Goal: Check status

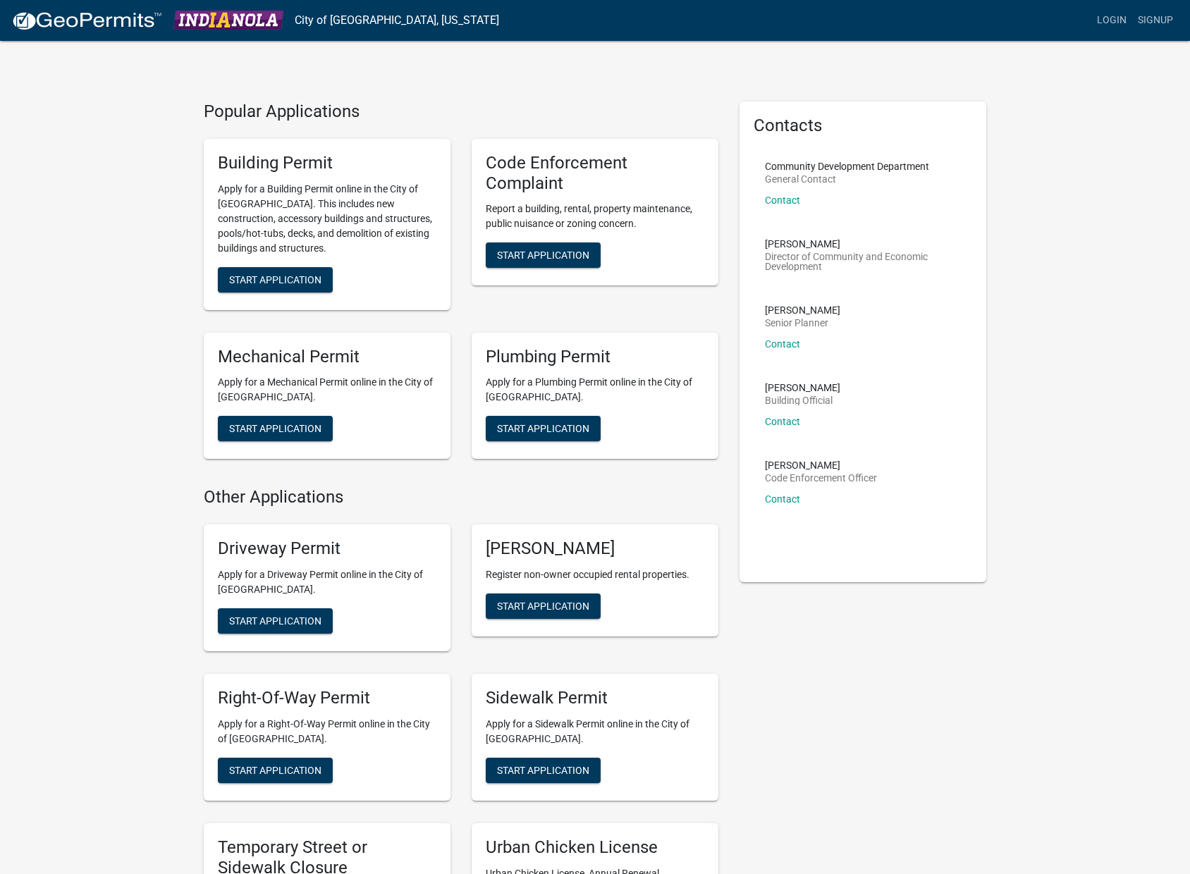
click at [304, 263] on div "Building Permit Apply for a Building Permit online in the City of [GEOGRAPHIC_D…" at bounding box center [327, 224] width 247 height 171
click at [302, 278] on span "Start Application" at bounding box center [275, 279] width 92 height 11
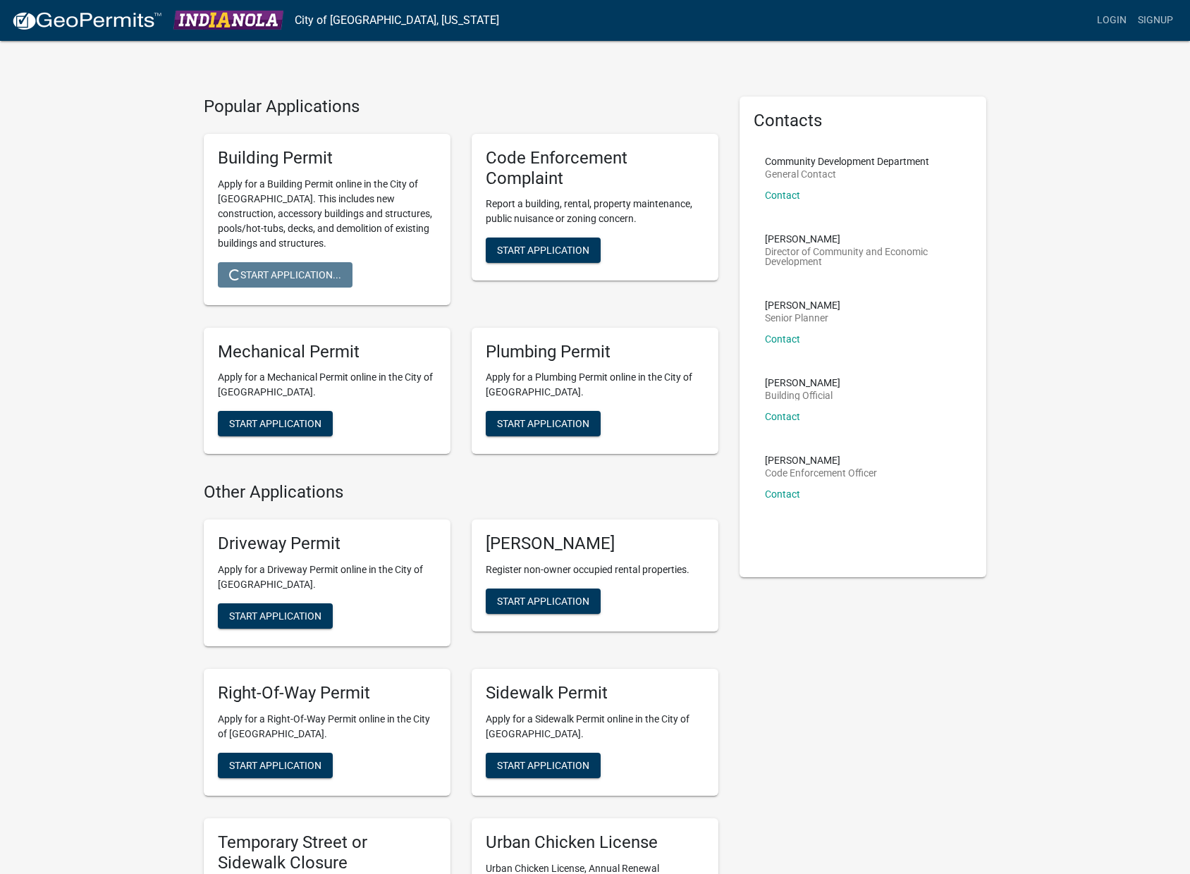
scroll to position [8, 0]
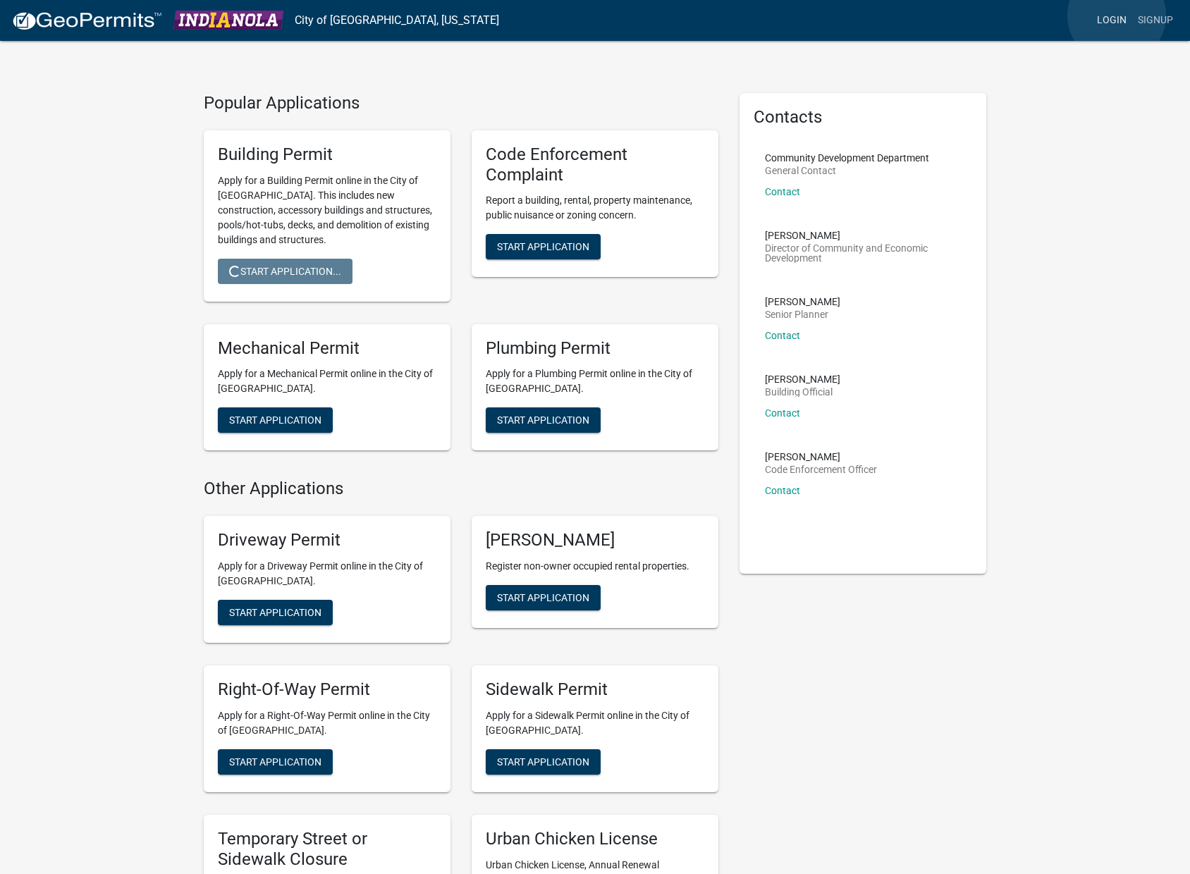
click at [1117, 16] on link "Login" at bounding box center [1111, 20] width 41 height 27
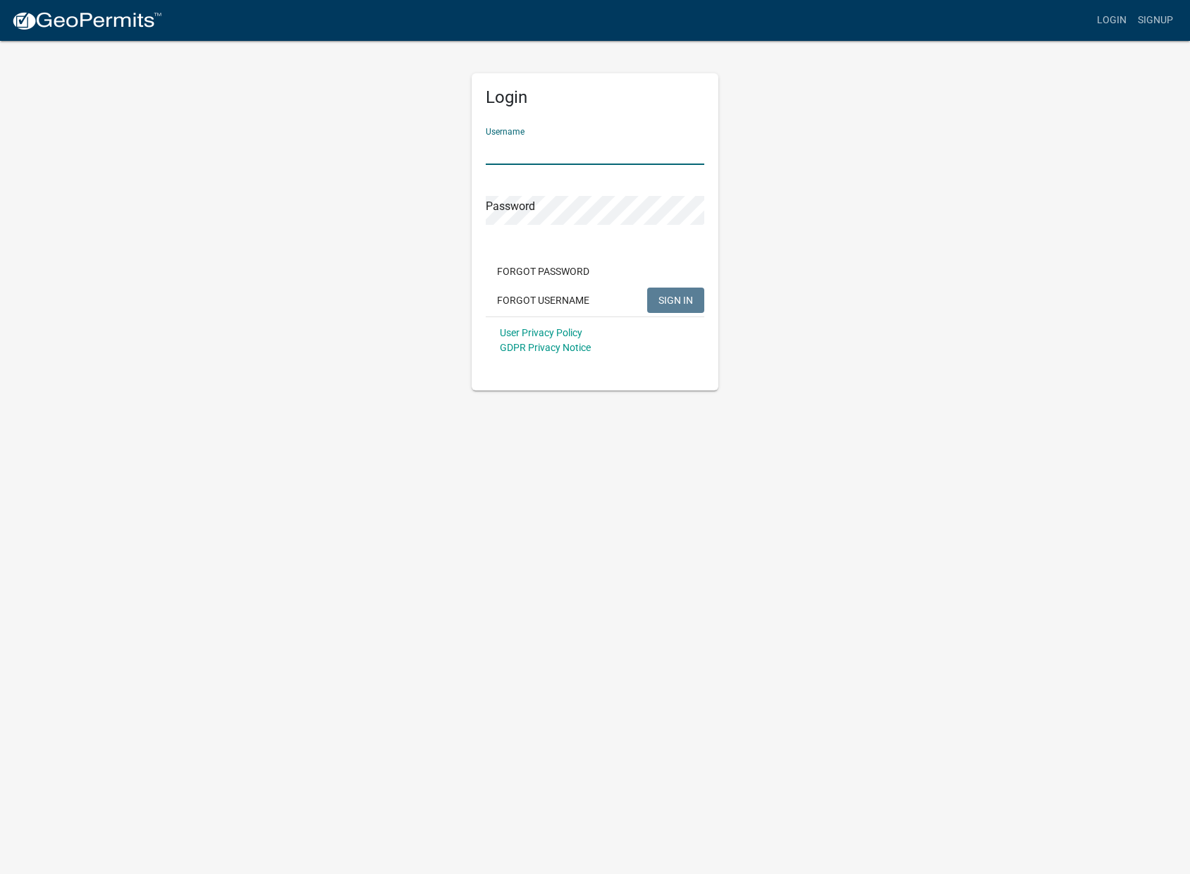
type input "NewEra1"
click at [695, 293] on button "SIGN IN" at bounding box center [675, 300] width 57 height 25
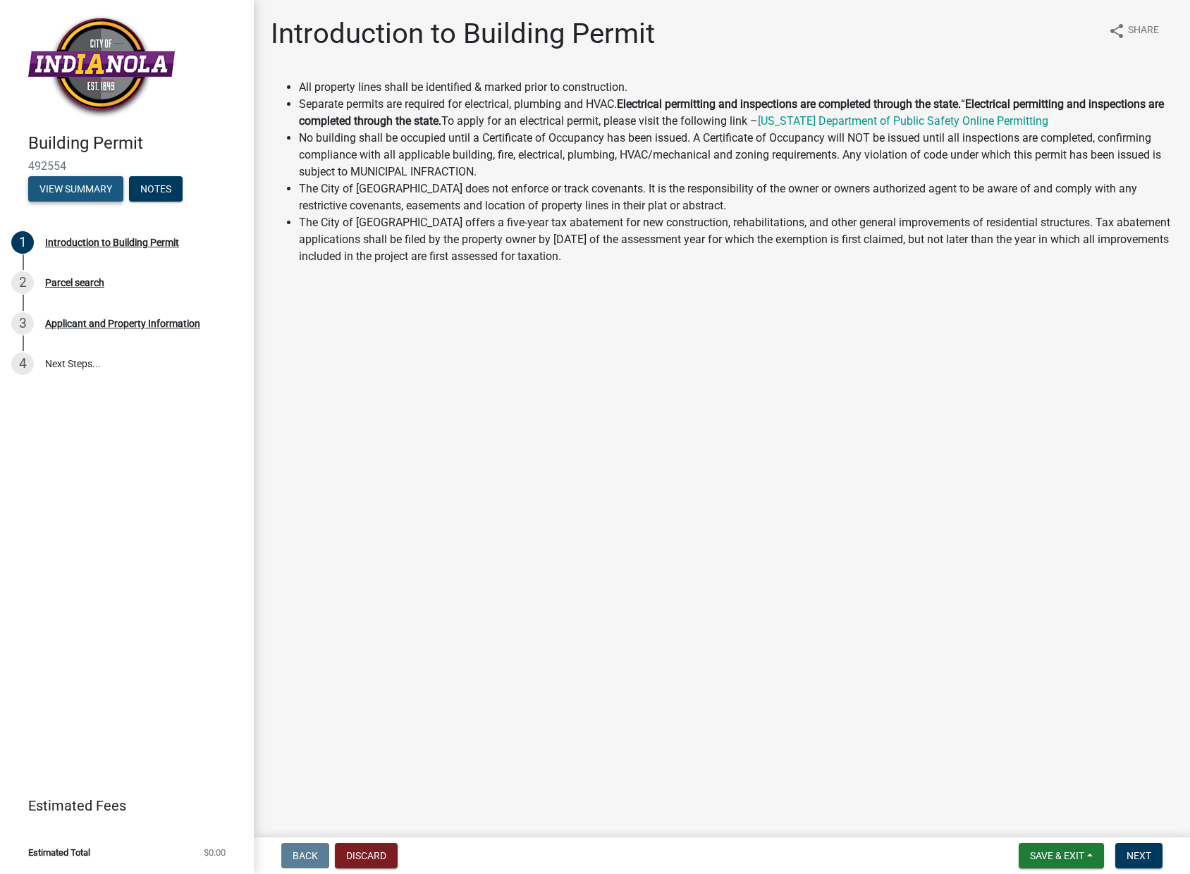
click at [88, 197] on button "View Summary" at bounding box center [75, 188] width 95 height 25
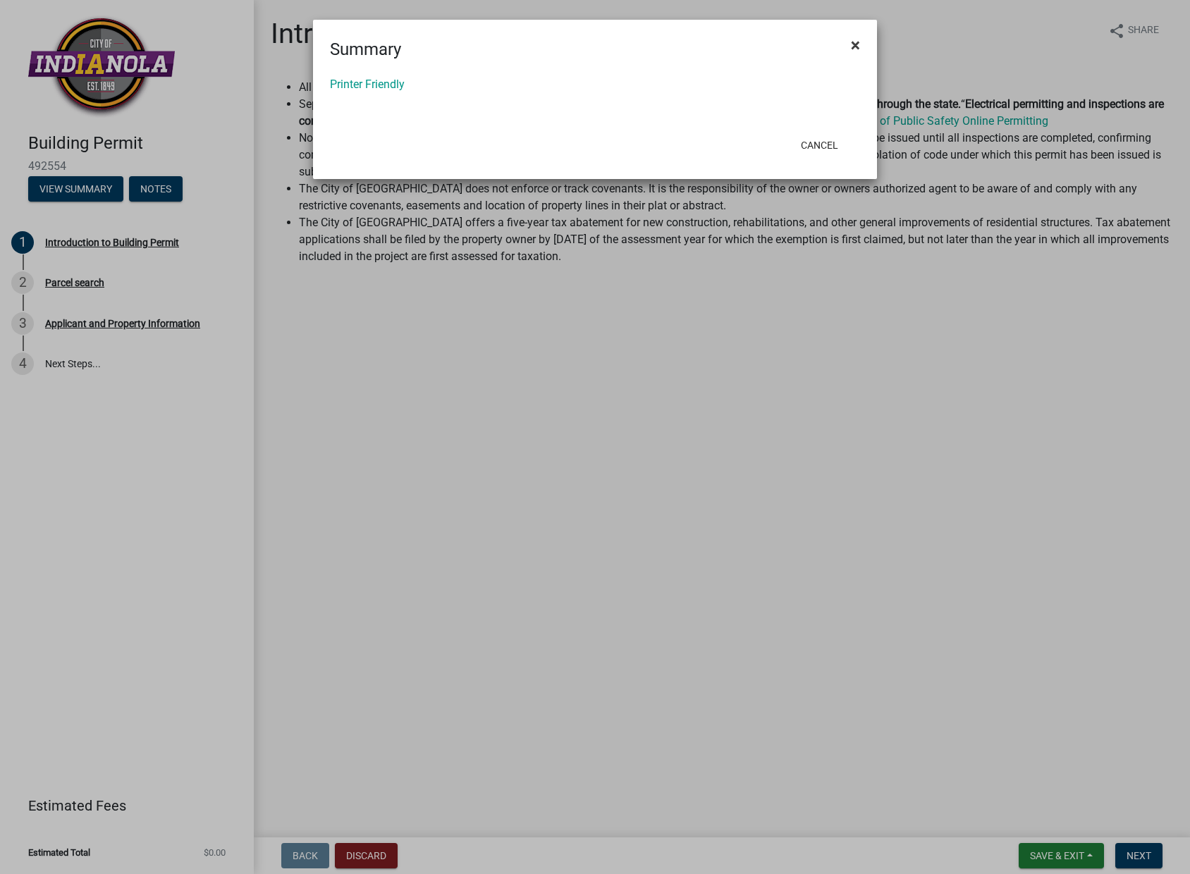
click at [861, 47] on button "×" at bounding box center [856, 44] width 32 height 39
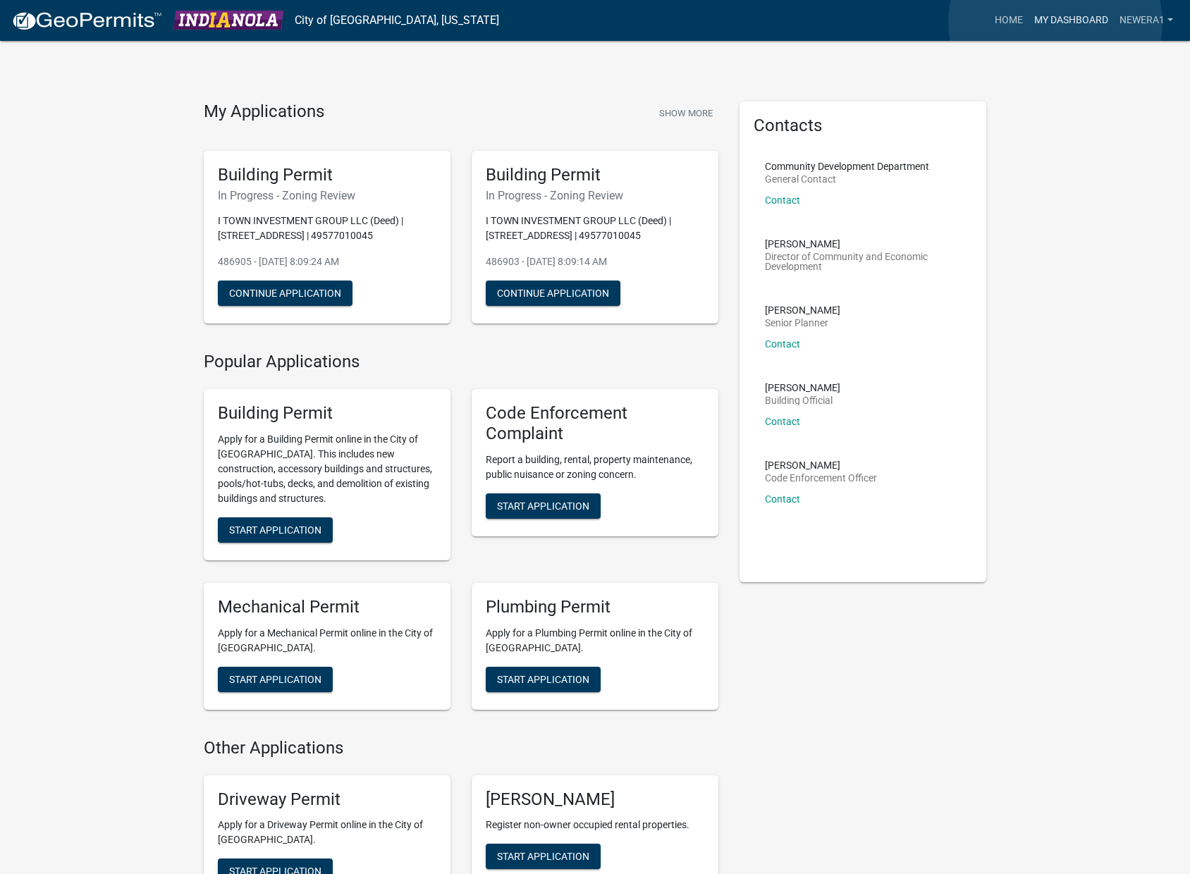
click at [1055, 23] on link "My Dashboard" at bounding box center [1071, 20] width 85 height 27
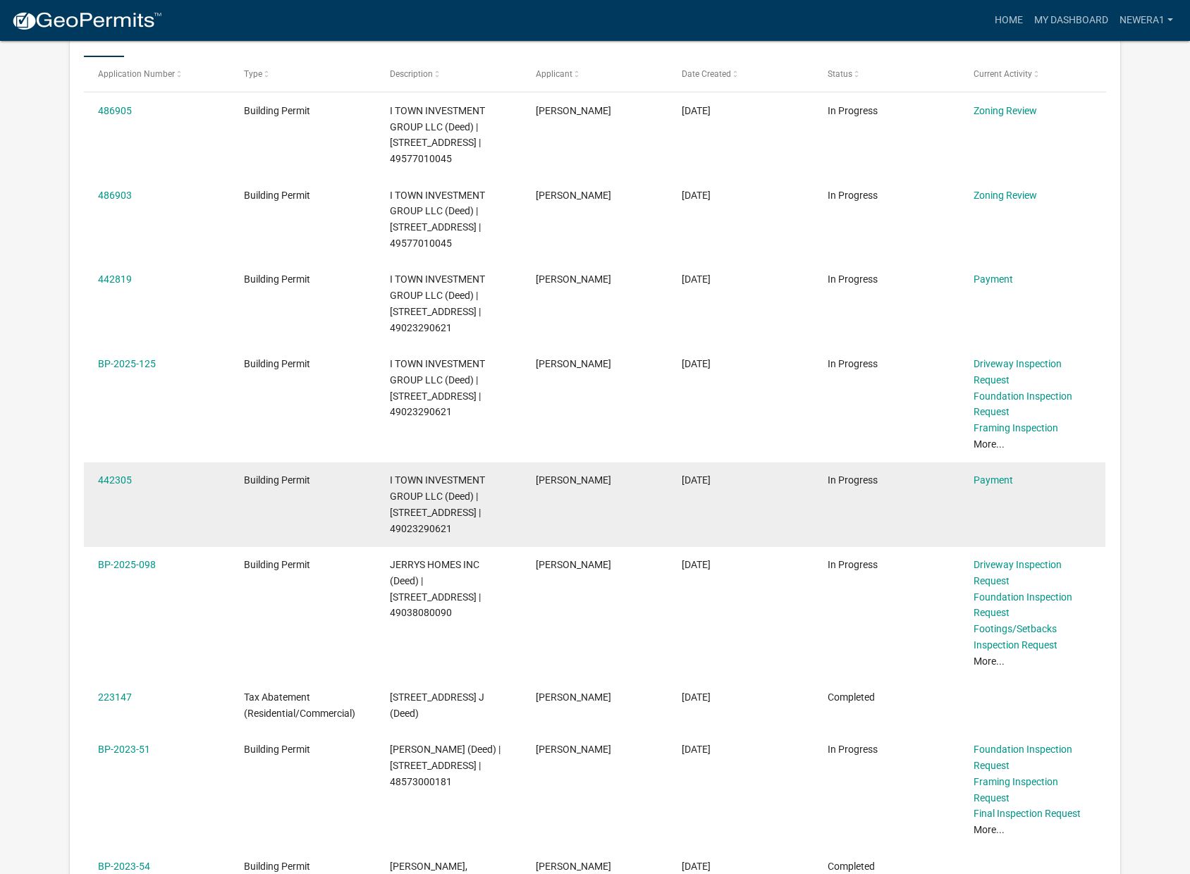
scroll to position [258, 0]
click at [114, 474] on link "442305" at bounding box center [115, 479] width 34 height 11
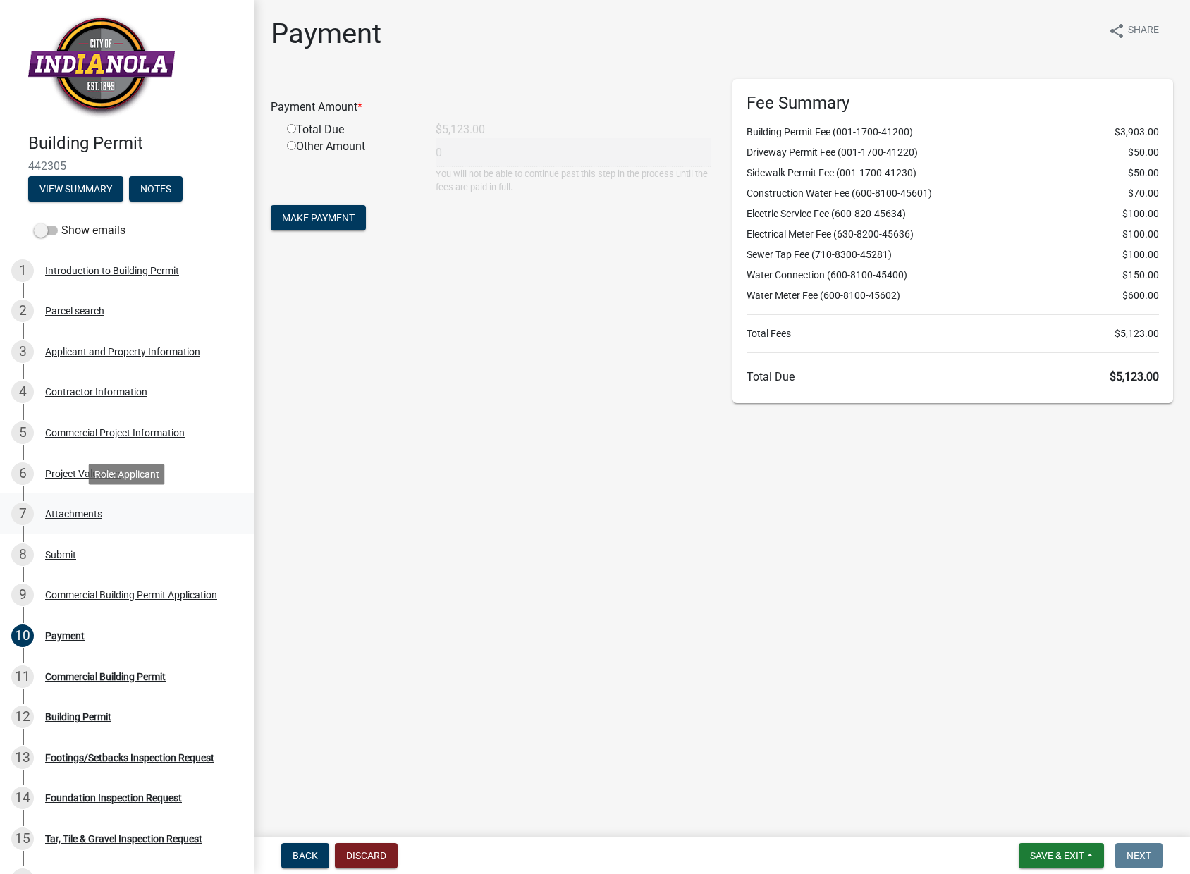
click at [82, 516] on div "Attachments" at bounding box center [73, 514] width 57 height 10
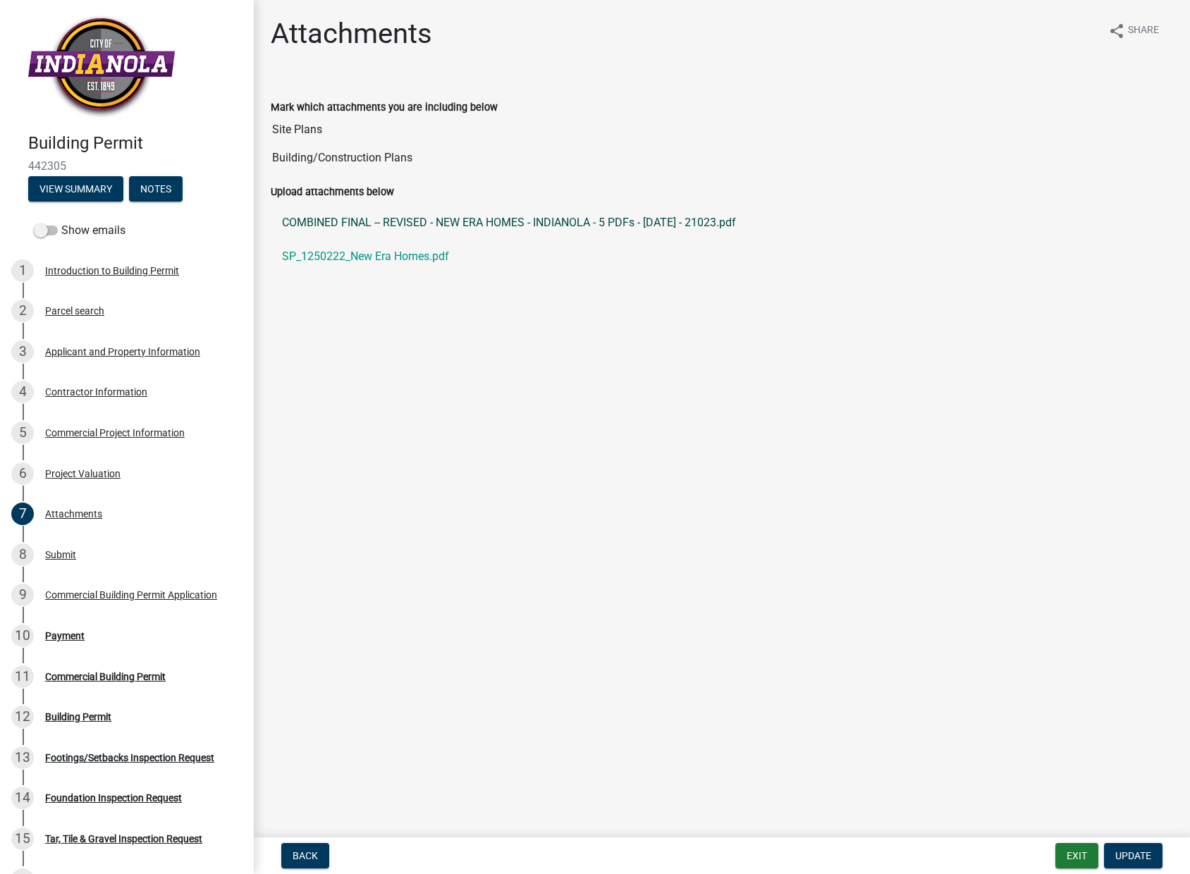
click at [584, 222] on link "COMBINED FINAL -- REVISED - NEW ERA HOMES - INDIANOLA - 5 PDFs - [DATE] - 21023…" at bounding box center [722, 223] width 902 height 34
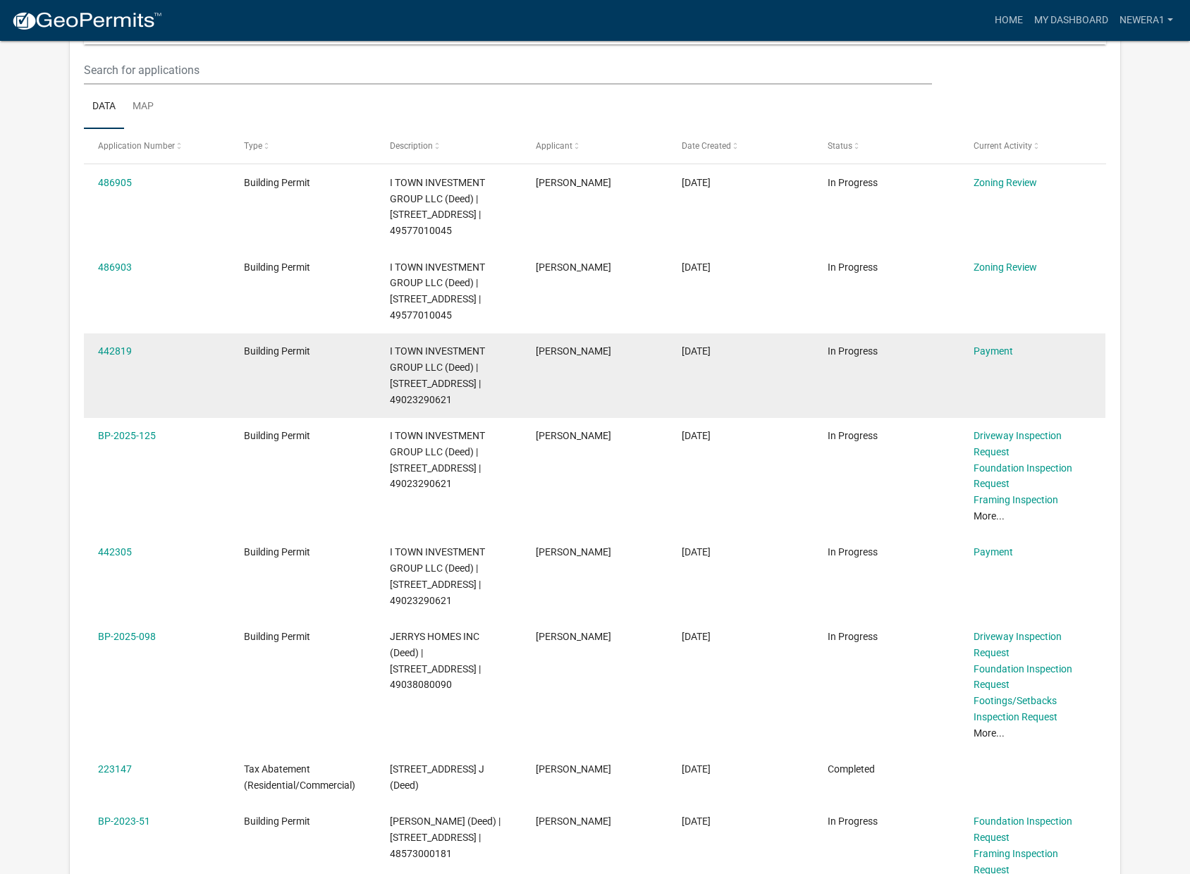
scroll to position [211, 0]
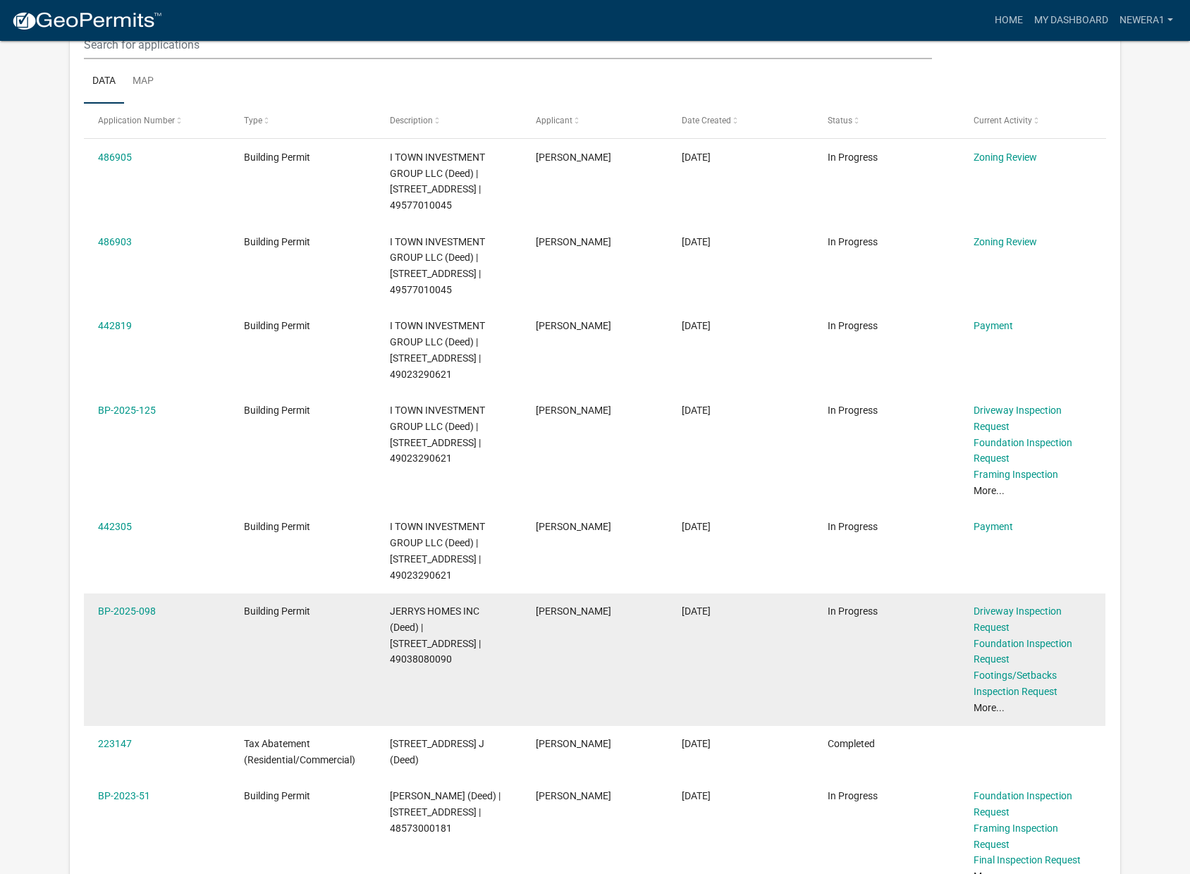
click at [778, 636] on datatable-body-cell "[DATE]" at bounding box center [741, 660] width 146 height 133
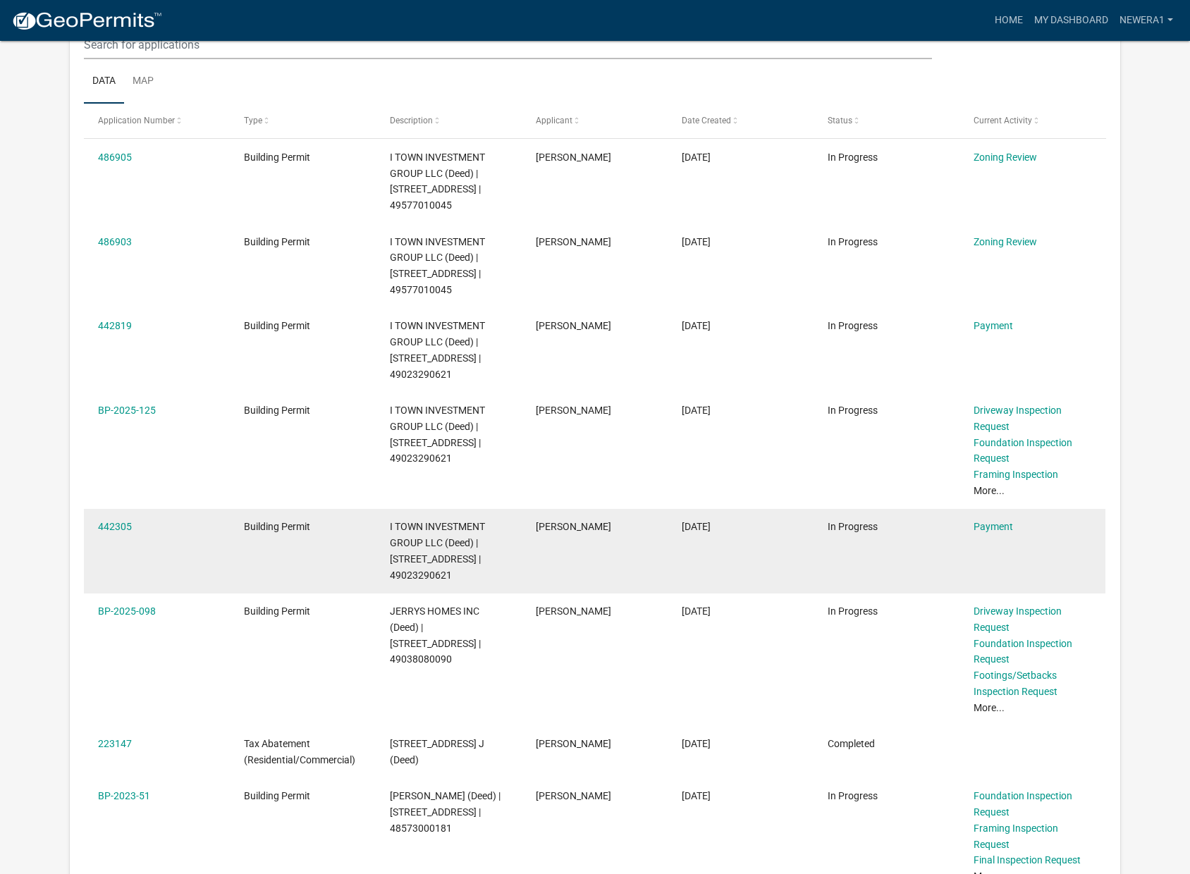
click at [114, 519] on div "442305" at bounding box center [157, 527] width 119 height 16
click at [114, 521] on link "442305" at bounding box center [115, 526] width 34 height 11
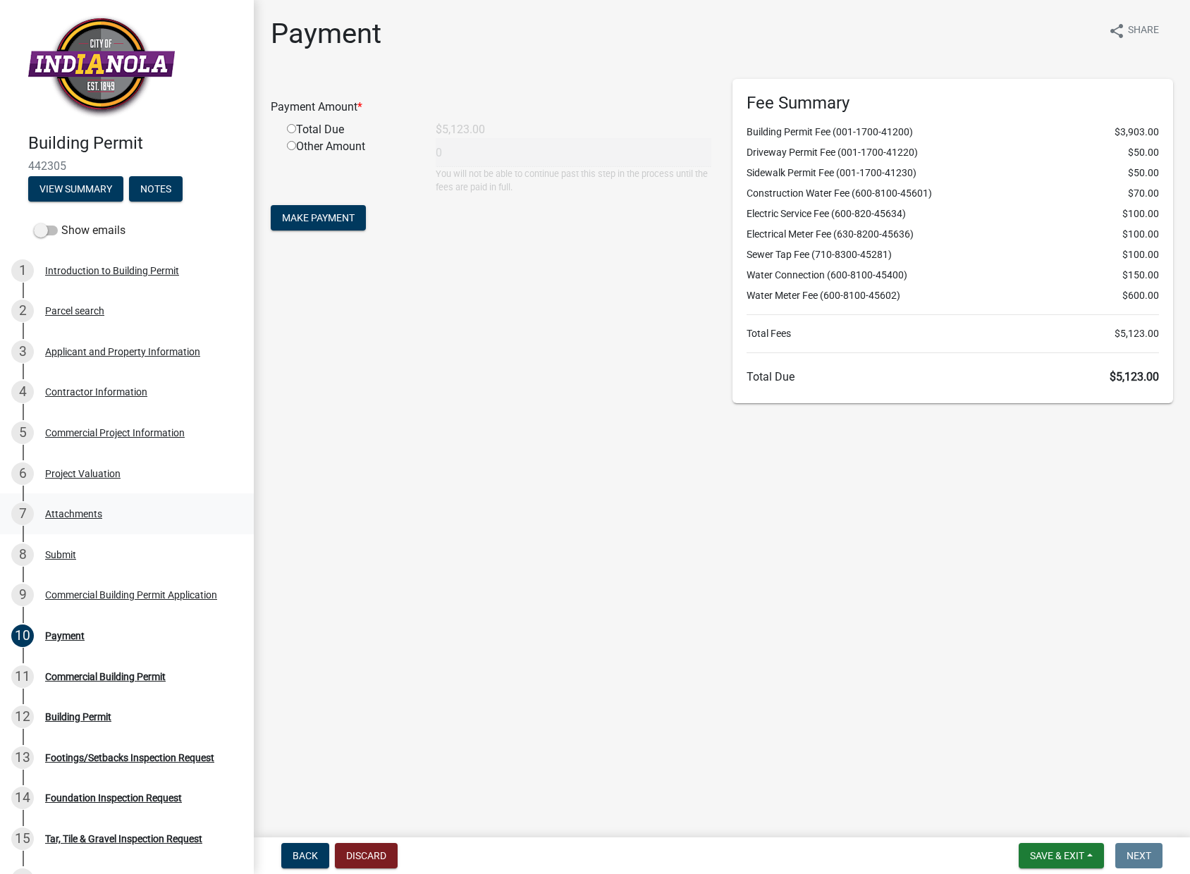
click at [86, 516] on div "Attachments" at bounding box center [73, 514] width 57 height 10
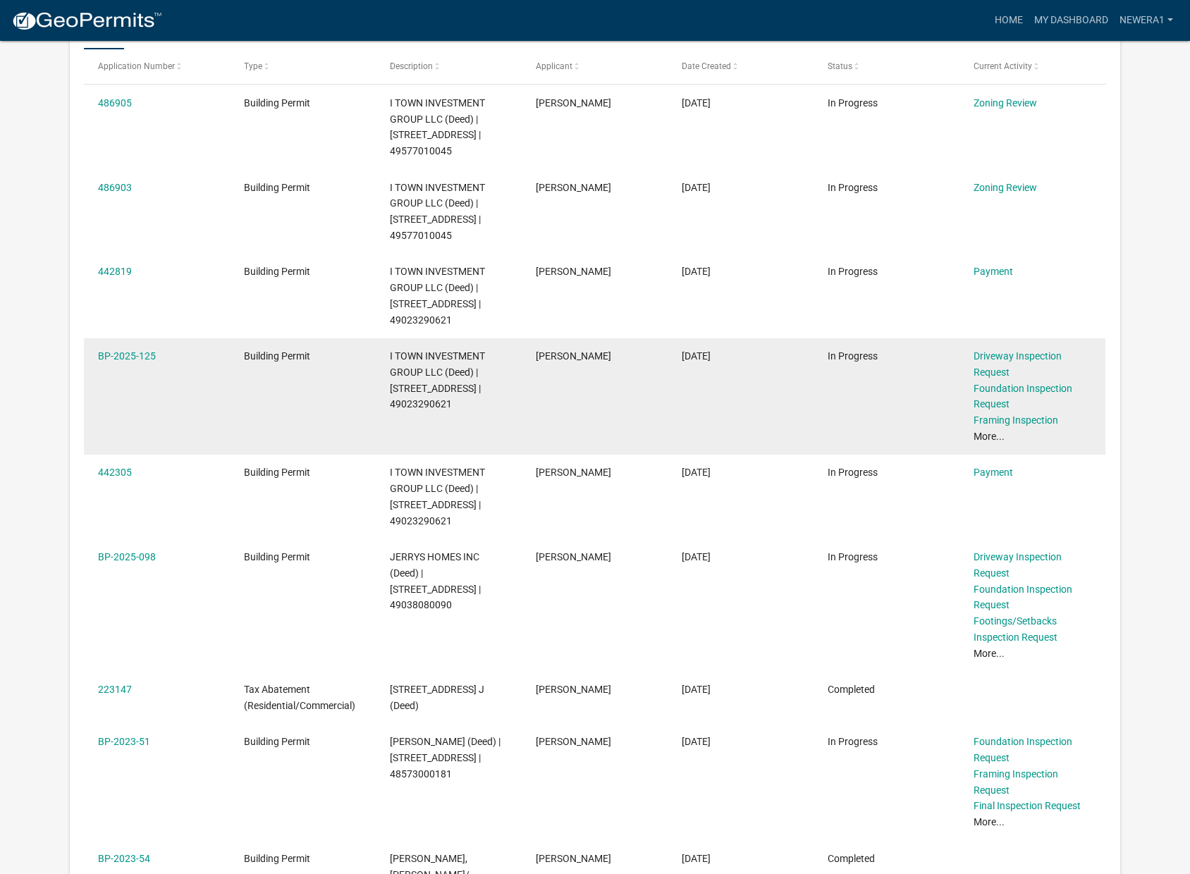
scroll to position [263, 0]
click at [123, 353] on link "BP-2025-125" at bounding box center [127, 358] width 58 height 11
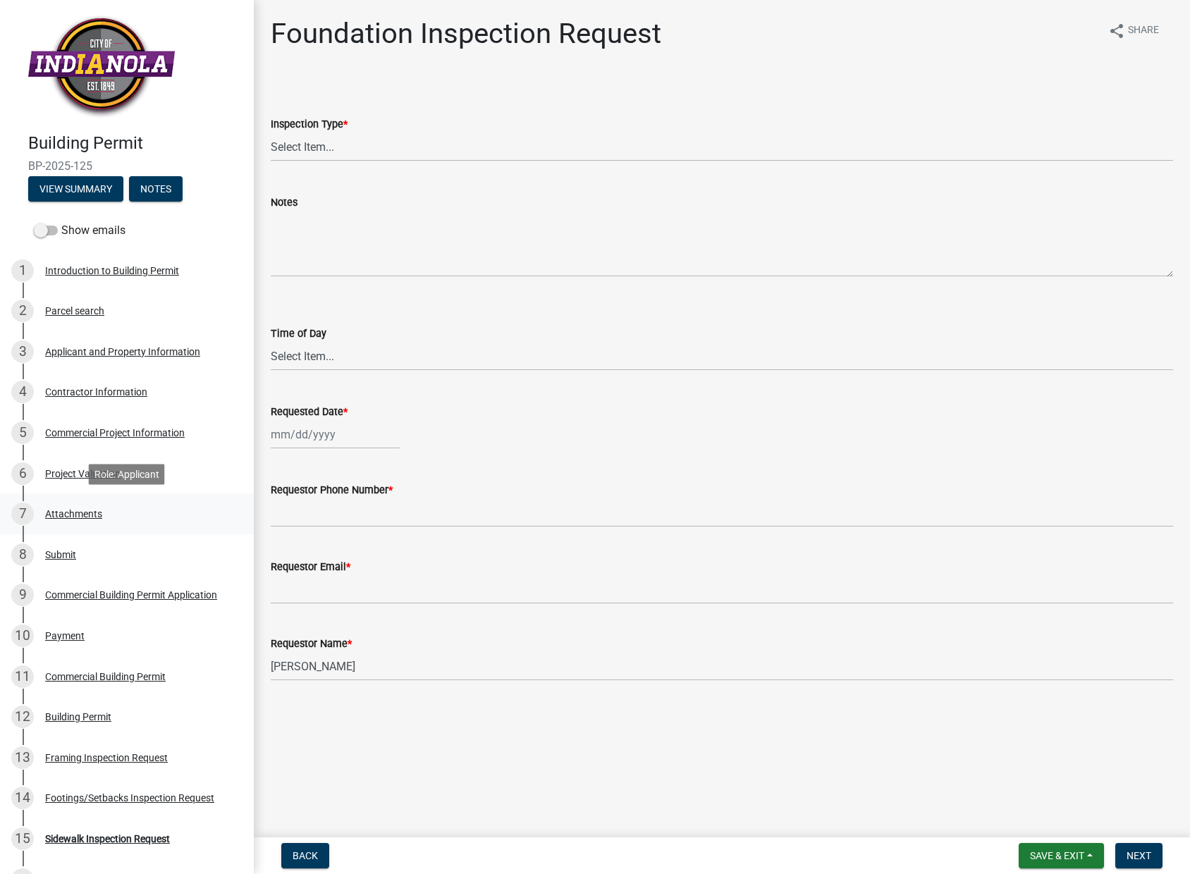
click at [73, 514] on div "Attachments" at bounding box center [73, 514] width 57 height 10
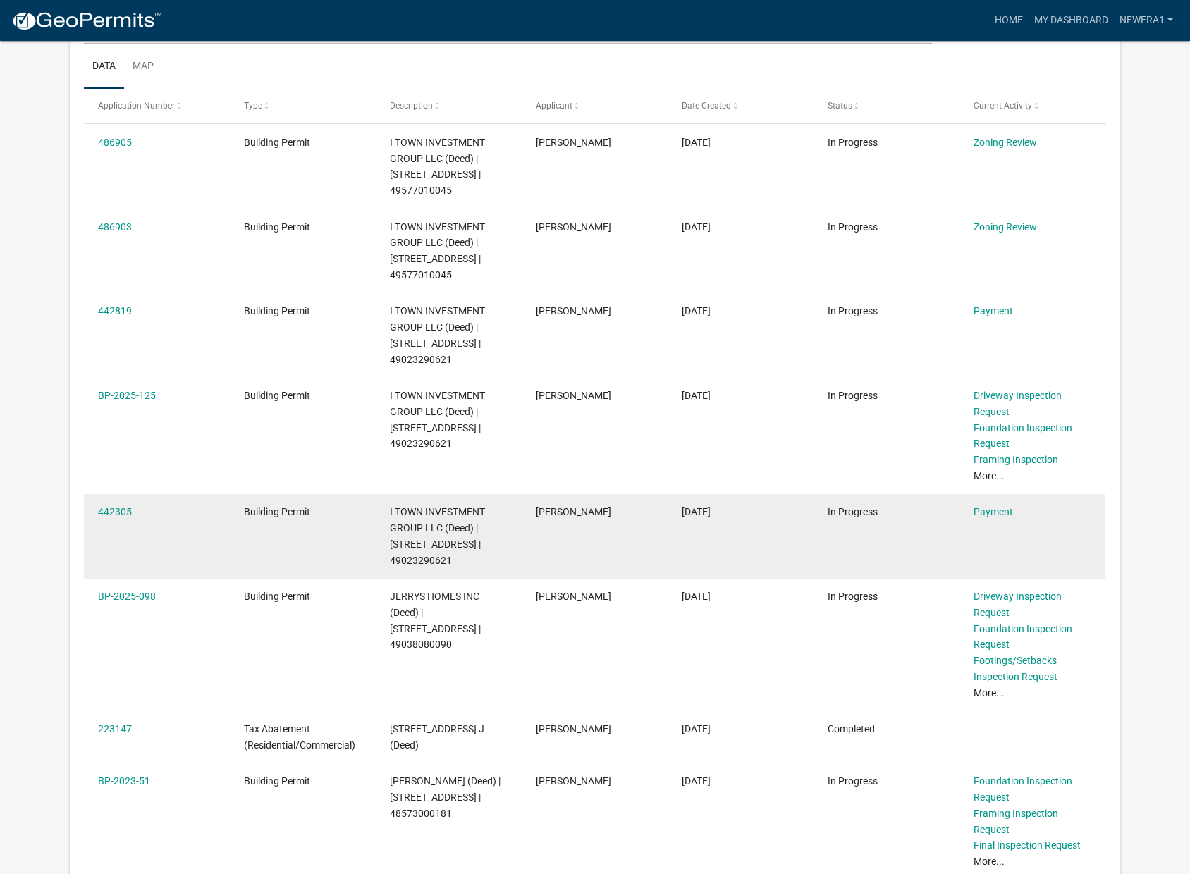
scroll to position [224, 0]
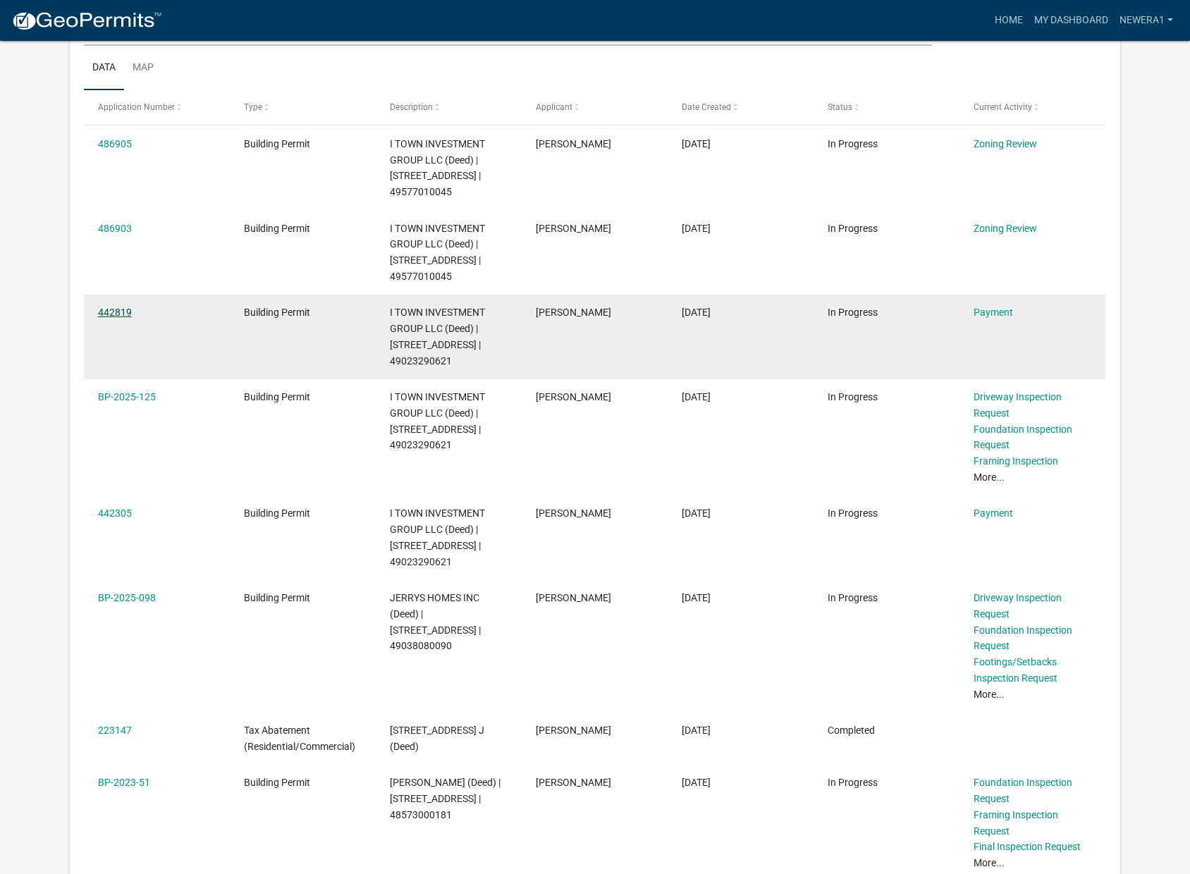
click at [109, 307] on link "442819" at bounding box center [115, 312] width 34 height 11
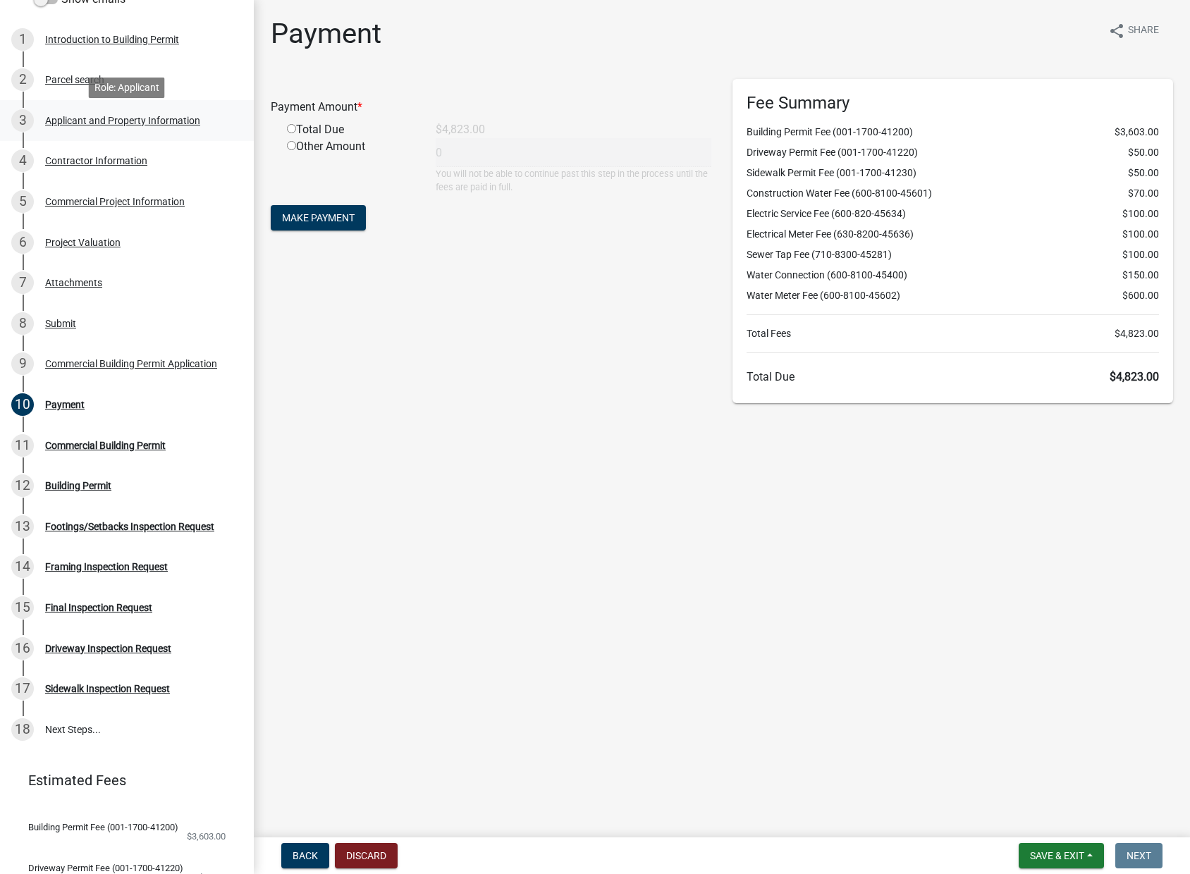
scroll to position [240, 0]
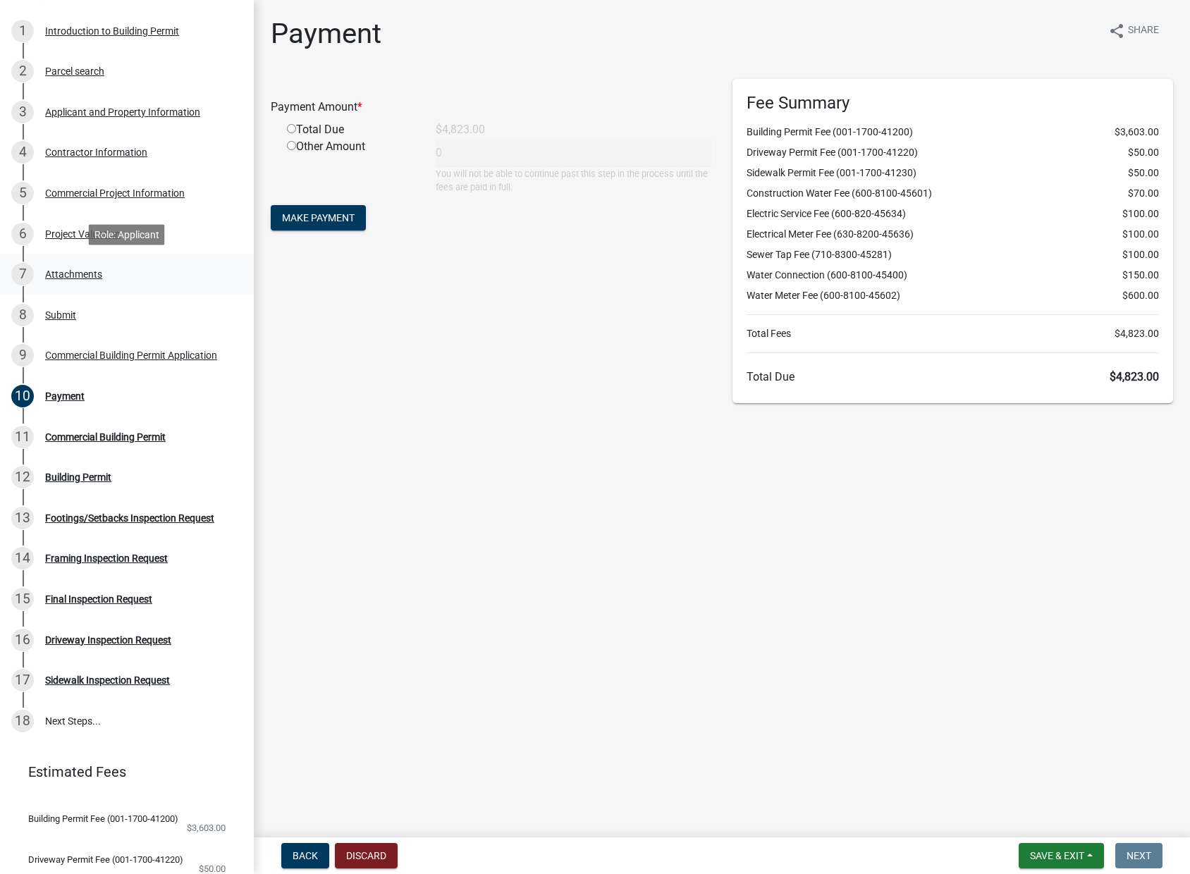
click at [95, 278] on div "Attachments" at bounding box center [73, 274] width 57 height 10
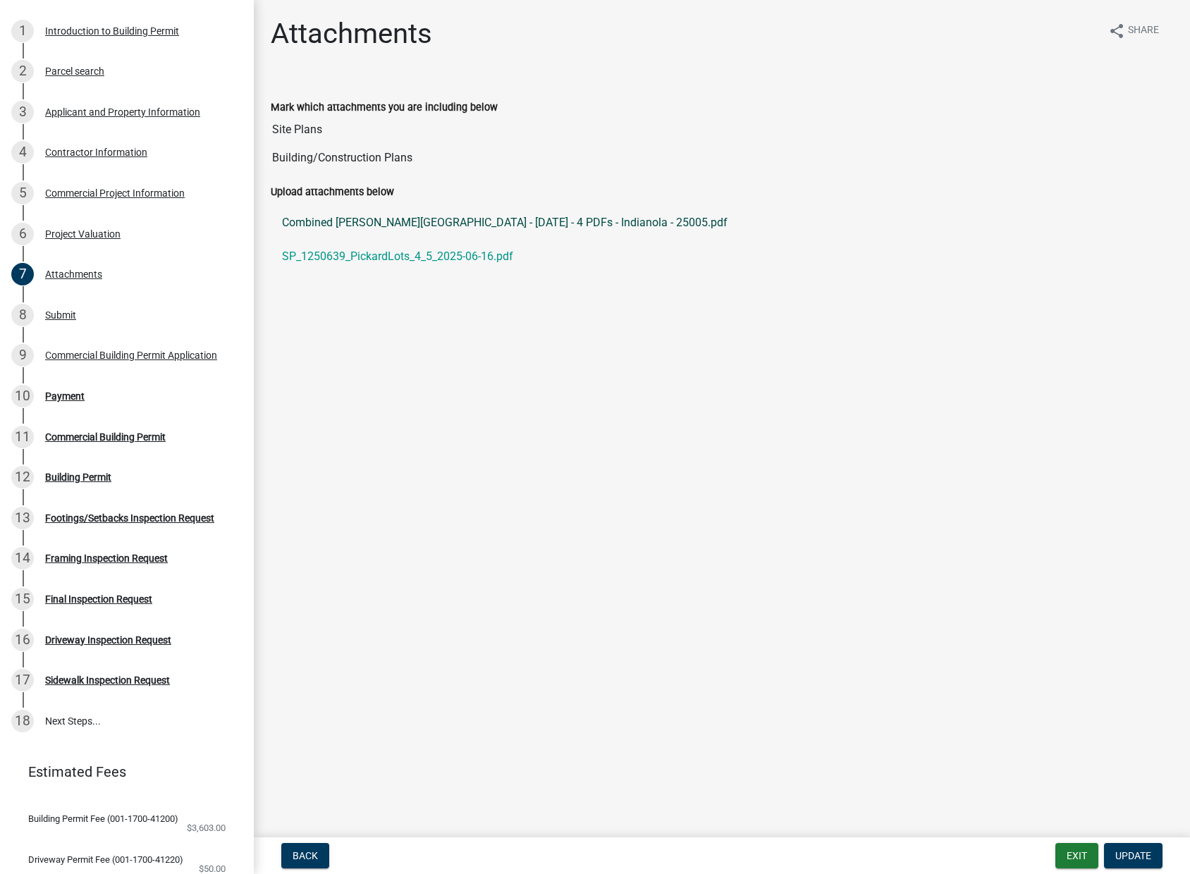
click at [430, 222] on link "Combined [PERSON_NAME][GEOGRAPHIC_DATA] - [DATE] - 4 PDFs - Indianola - 25005.p…" at bounding box center [722, 223] width 902 height 34
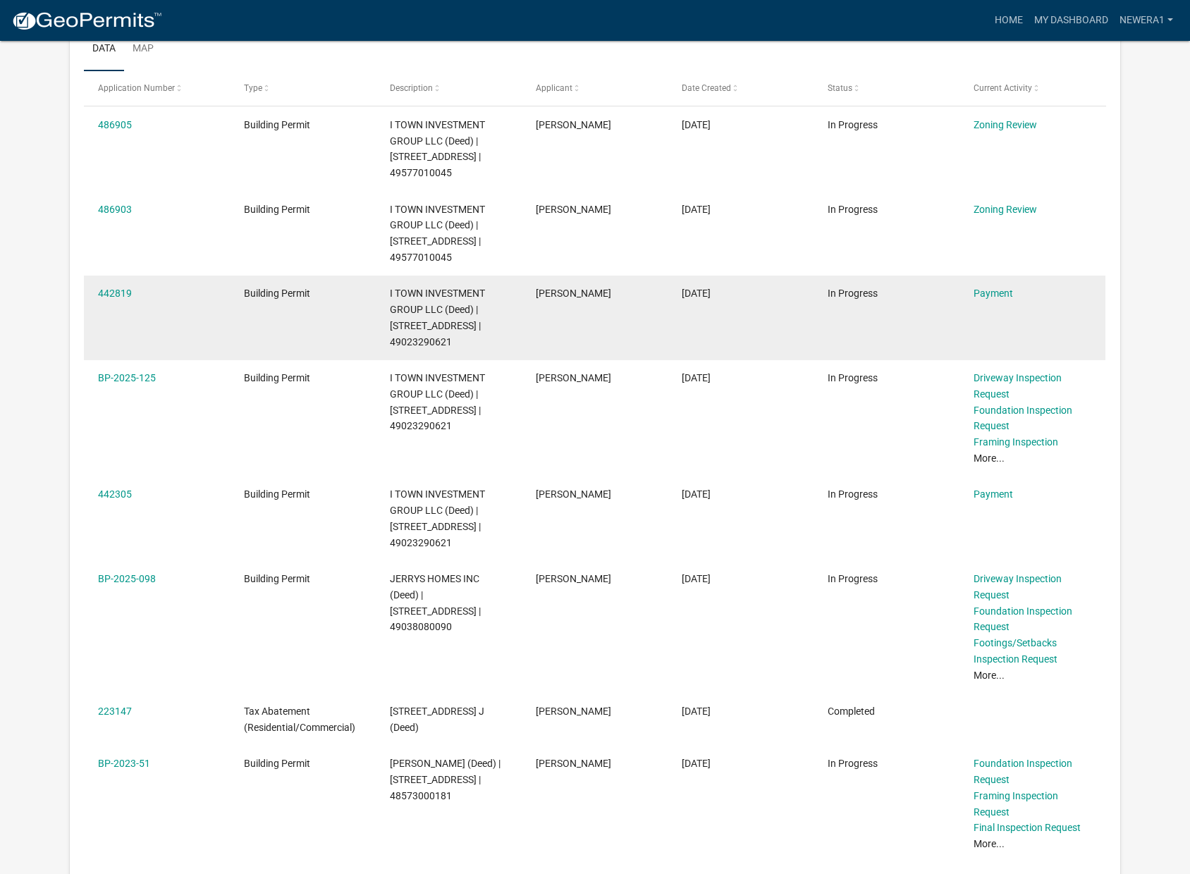
scroll to position [235, 0]
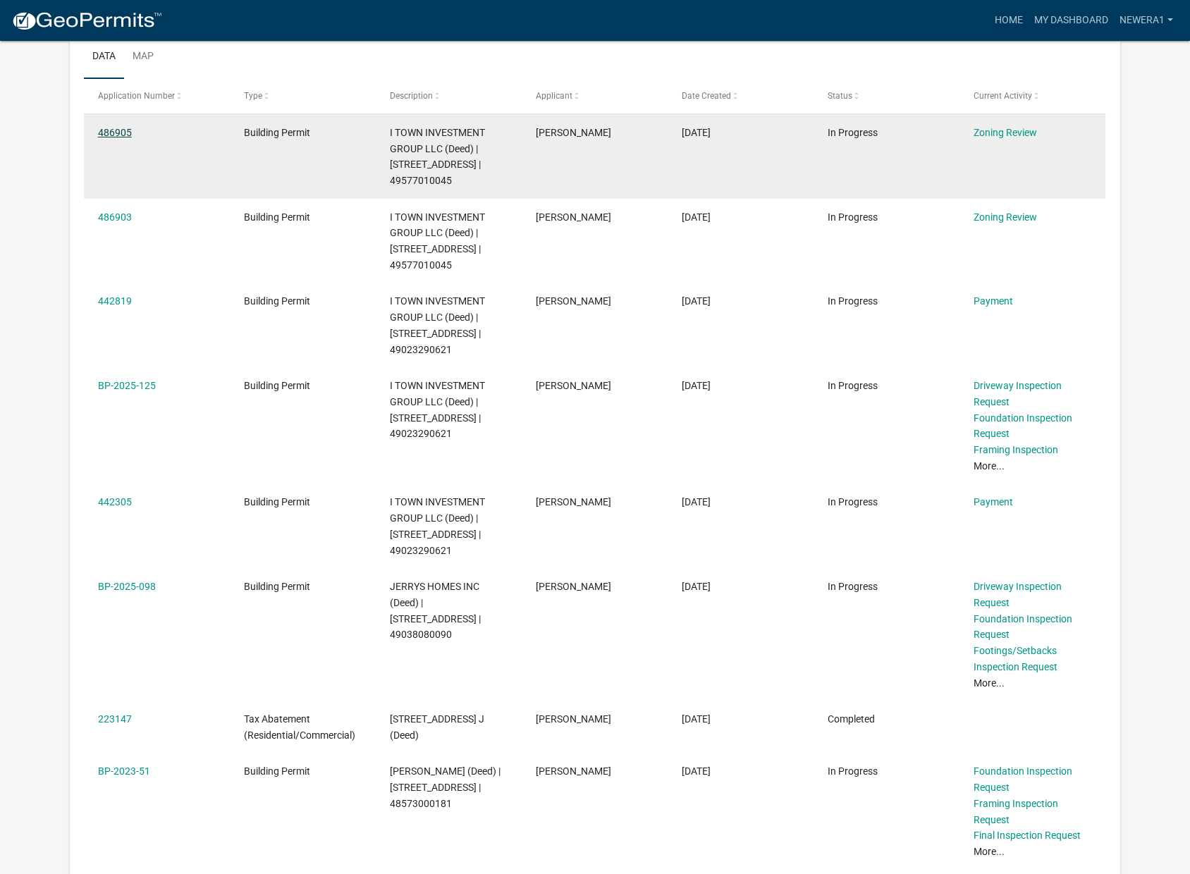
click at [114, 133] on link "486905" at bounding box center [115, 132] width 34 height 11
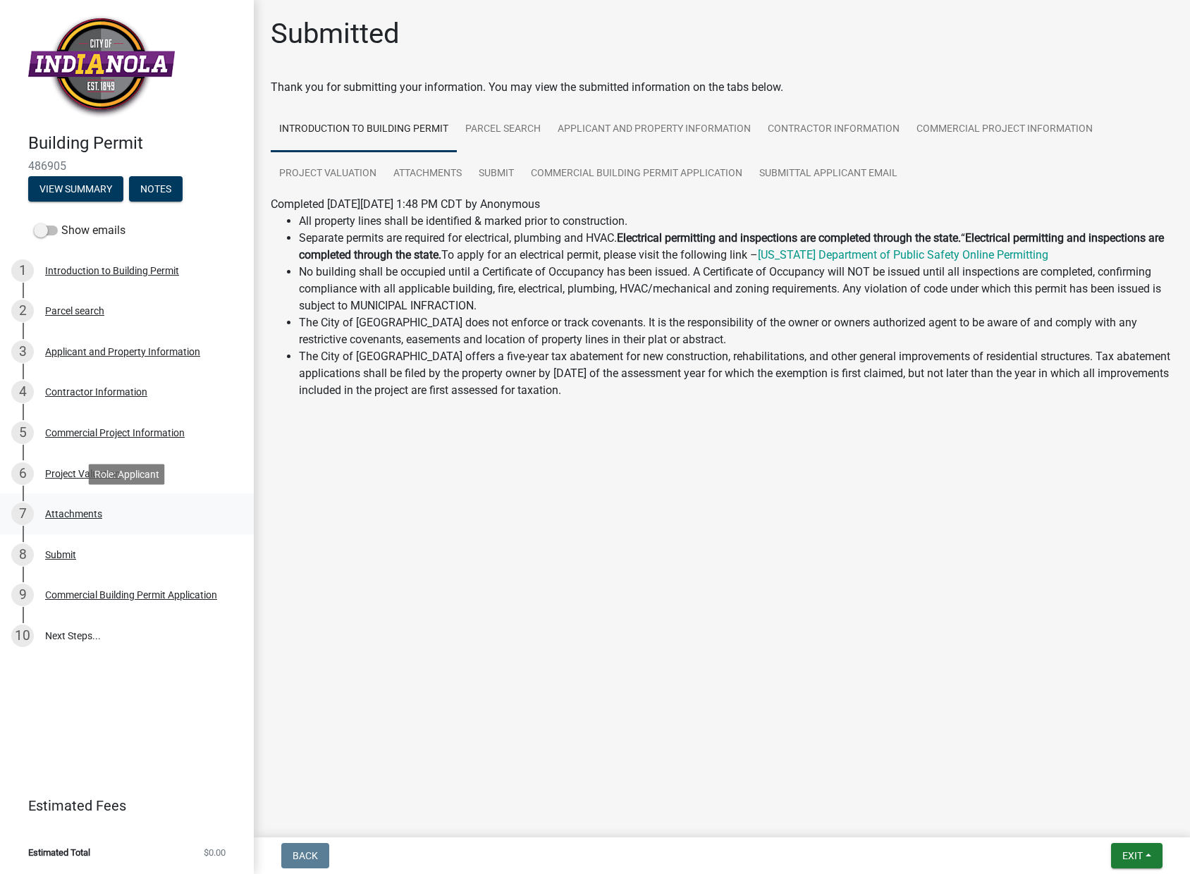
click at [81, 513] on div "Attachments" at bounding box center [73, 514] width 57 height 10
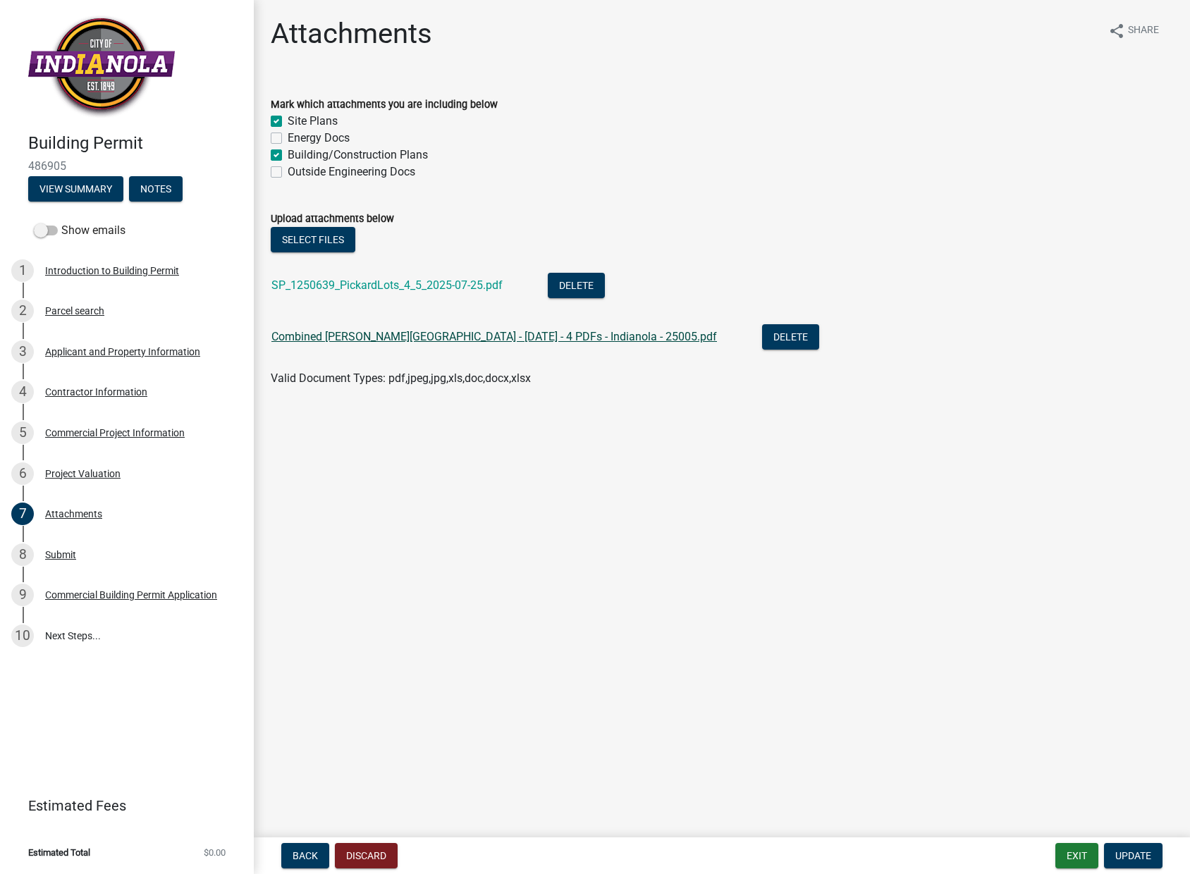
click at [539, 339] on link "Combined [PERSON_NAME][GEOGRAPHIC_DATA] - [DATE] - 4 PDFs - Indianola - 25005.p…" at bounding box center [494, 336] width 446 height 13
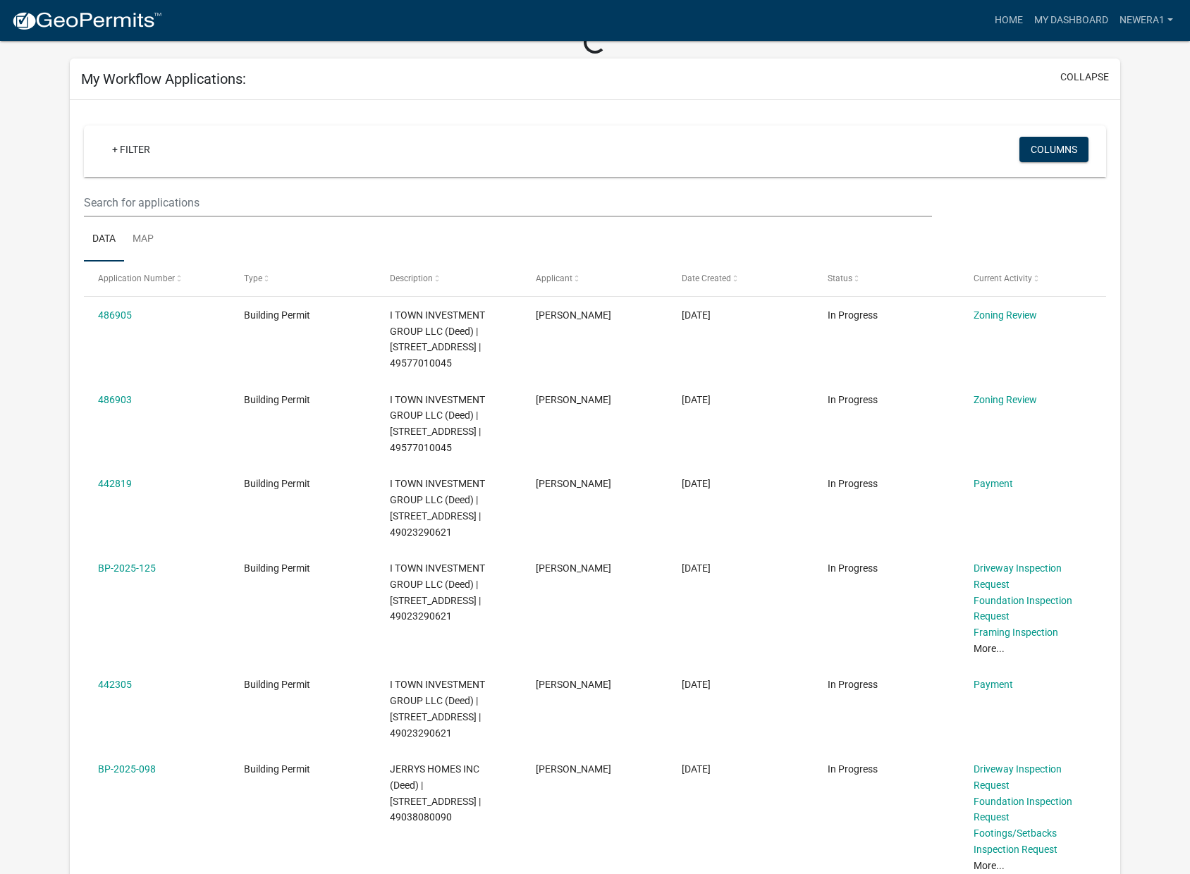
scroll to position [78, 0]
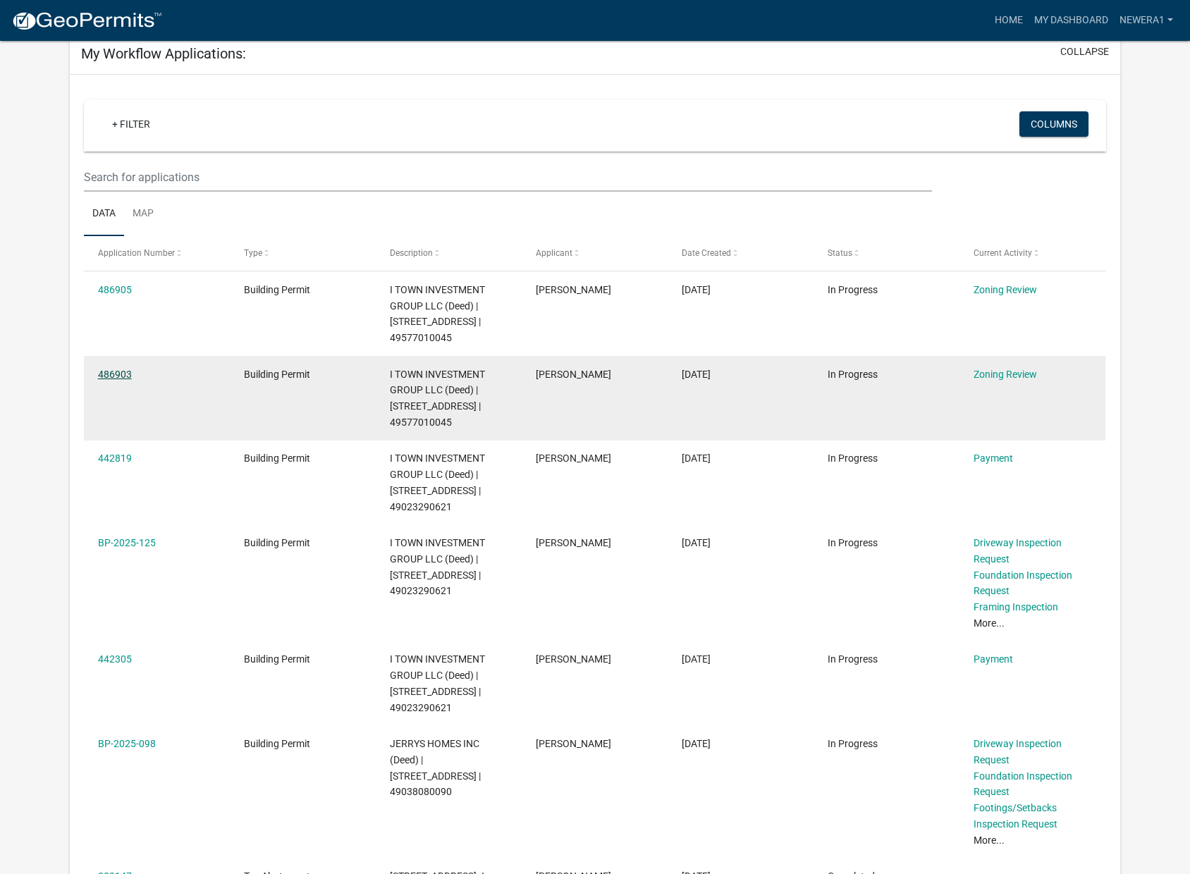
click at [109, 369] on link "486903" at bounding box center [115, 374] width 34 height 11
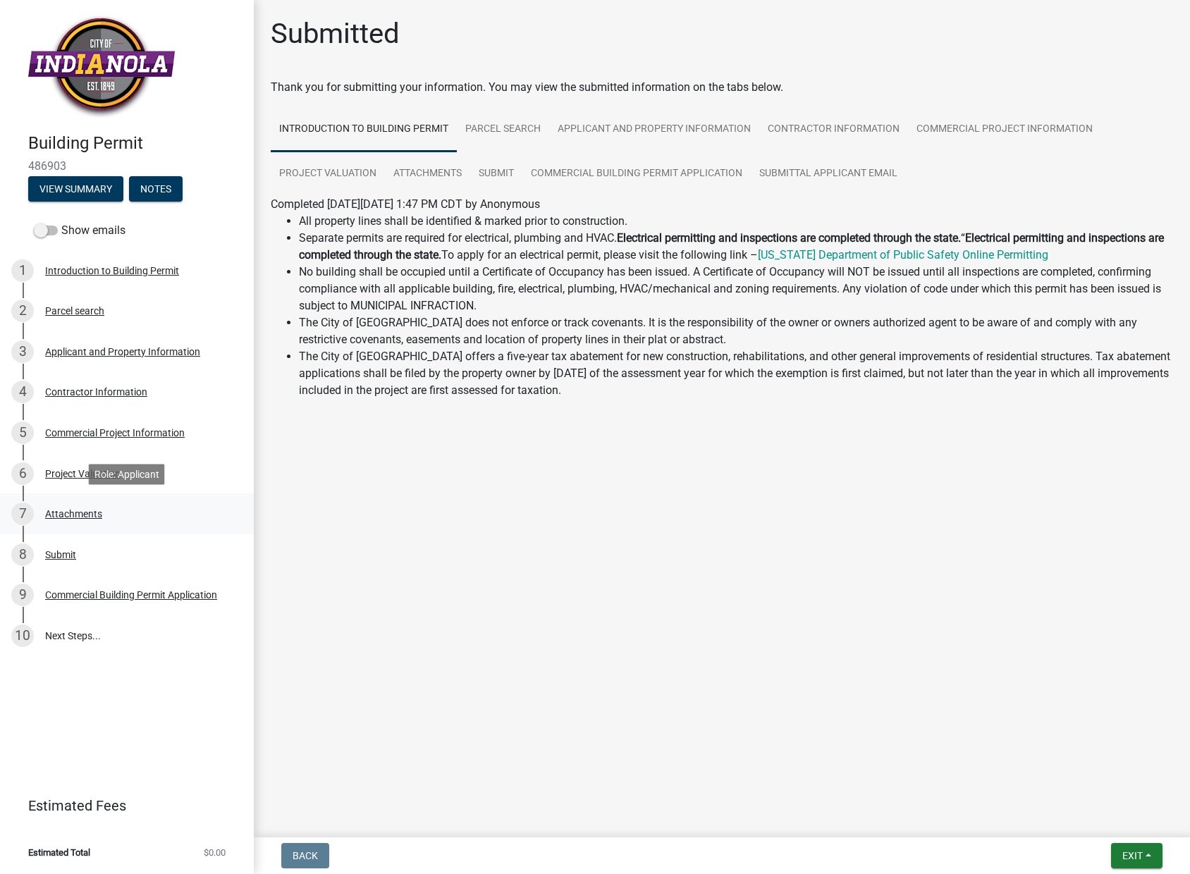
click at [91, 513] on div "Attachments" at bounding box center [73, 514] width 57 height 10
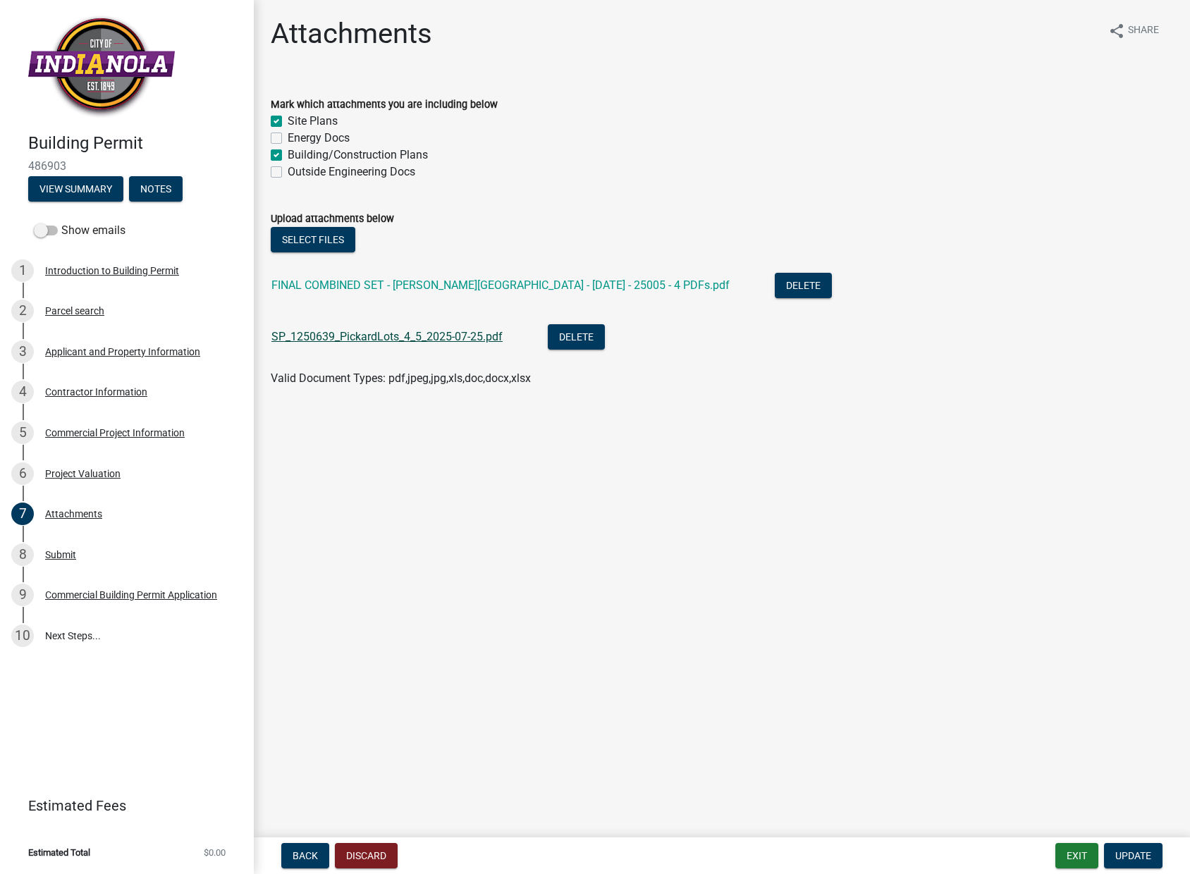
click at [314, 338] on link "SP_1250639_PickardLots_4_5_2025-07-25.pdf" at bounding box center [386, 336] width 231 height 13
click at [473, 289] on link "FINAL COMBINED SET - [PERSON_NAME][GEOGRAPHIC_DATA] - [DATE] - 25005 - 4 PDFs.p…" at bounding box center [500, 284] width 458 height 13
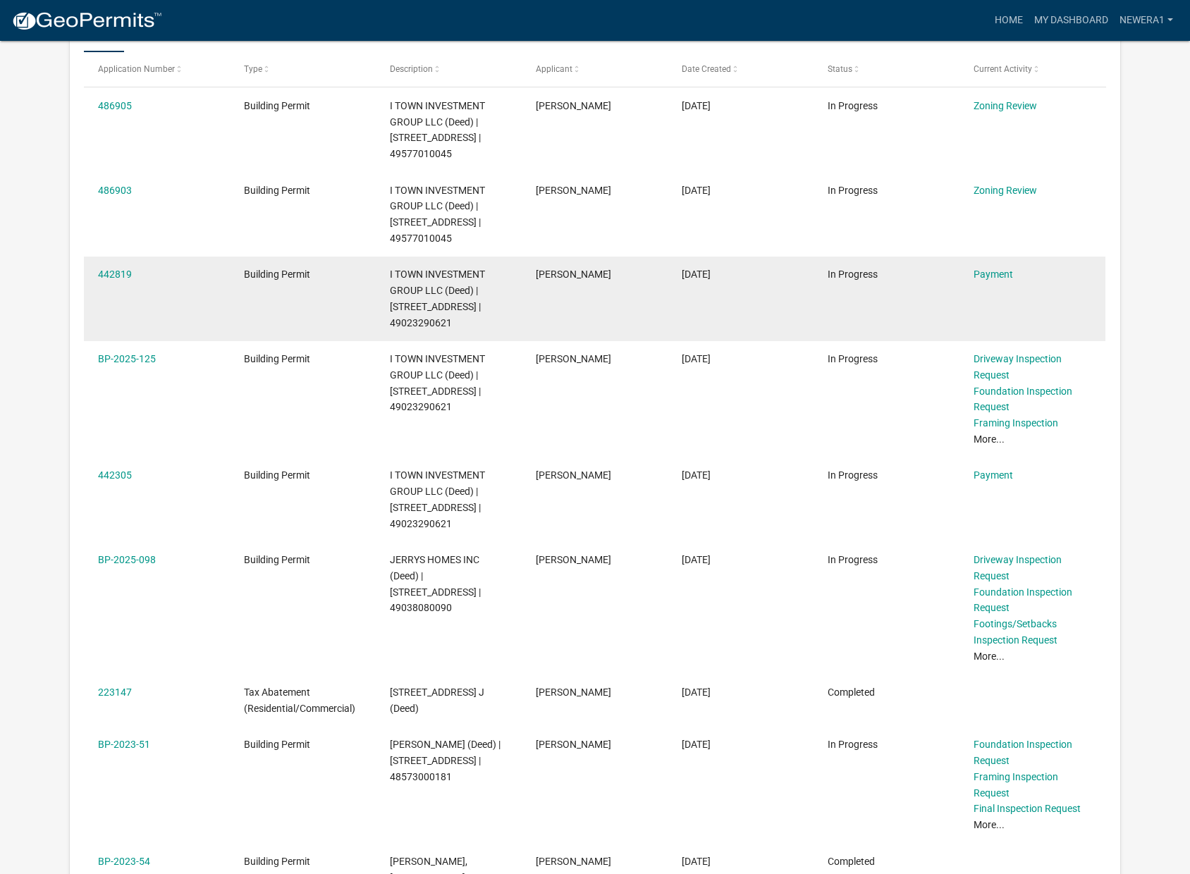
scroll to position [269, 0]
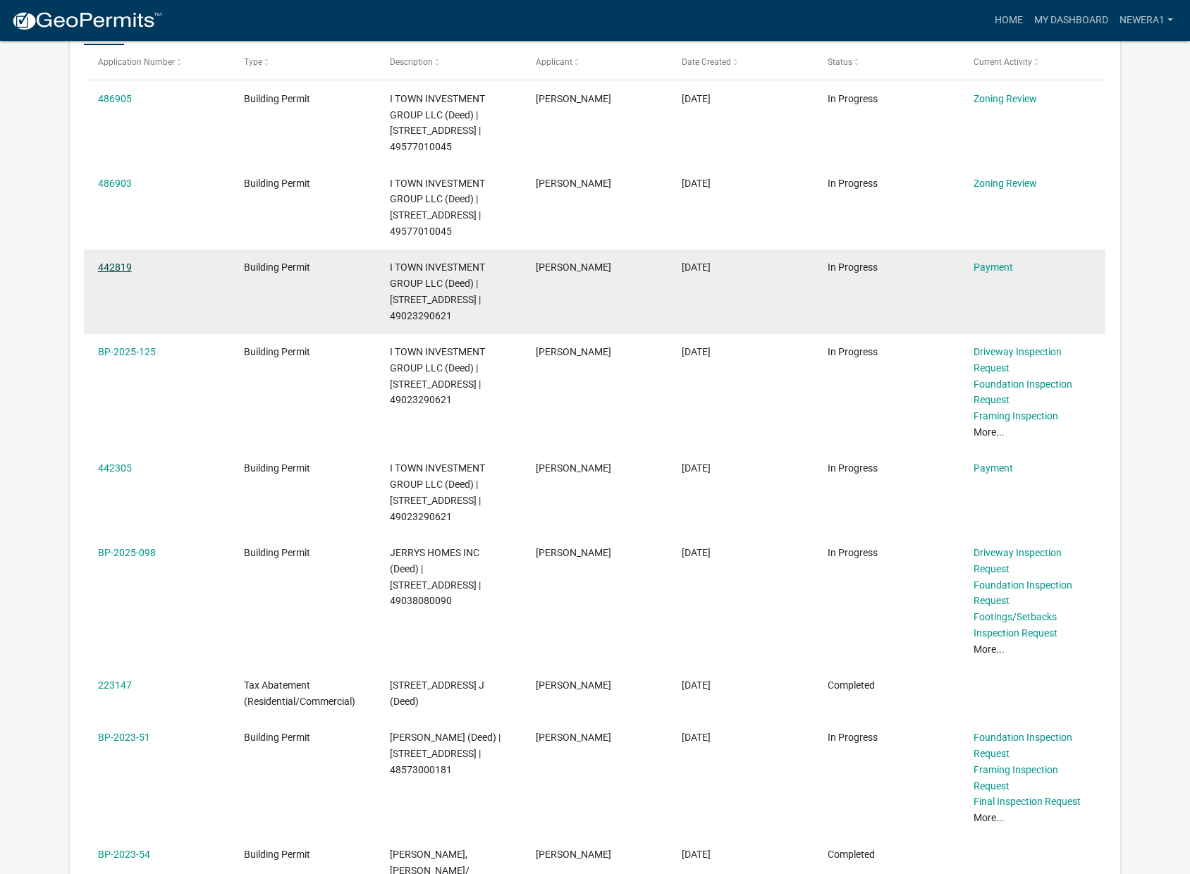
click at [122, 262] on link "442819" at bounding box center [115, 267] width 34 height 11
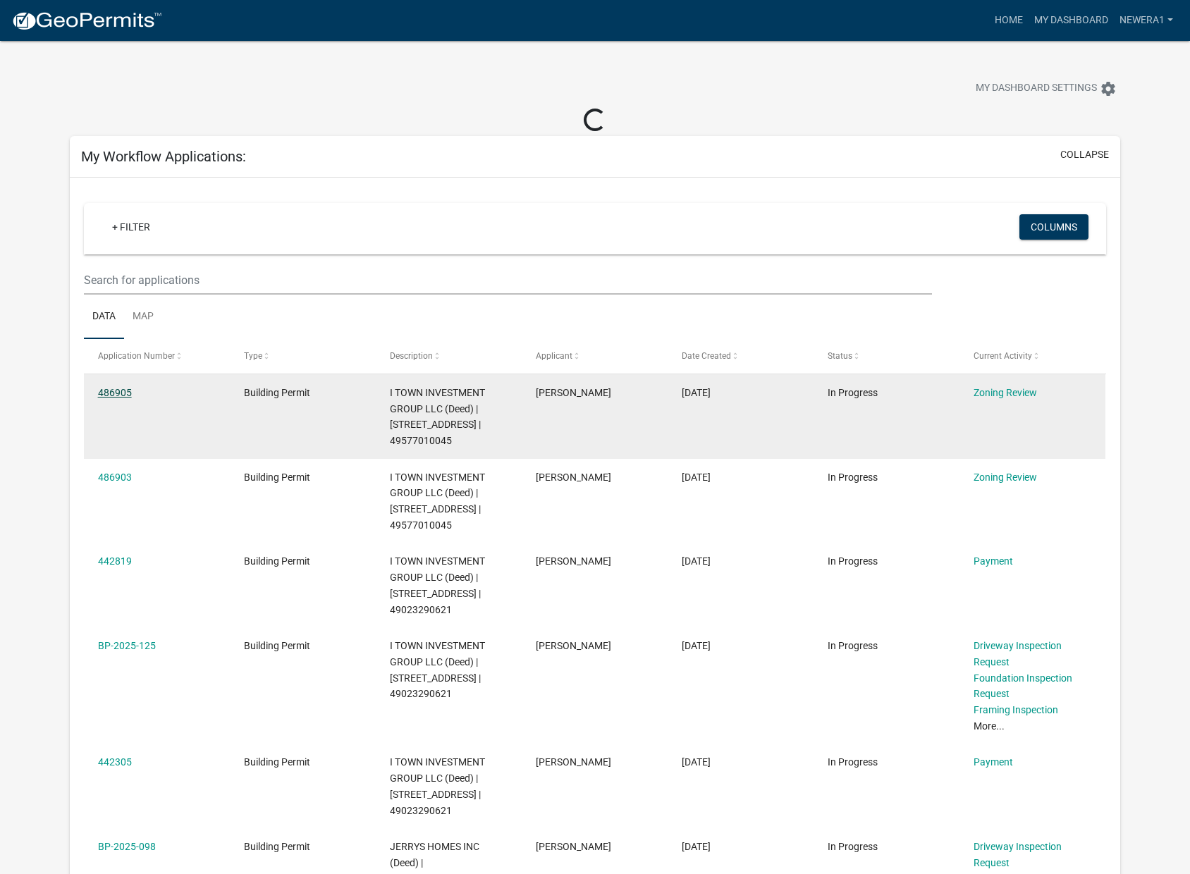
click at [107, 388] on link "486905" at bounding box center [115, 392] width 34 height 11
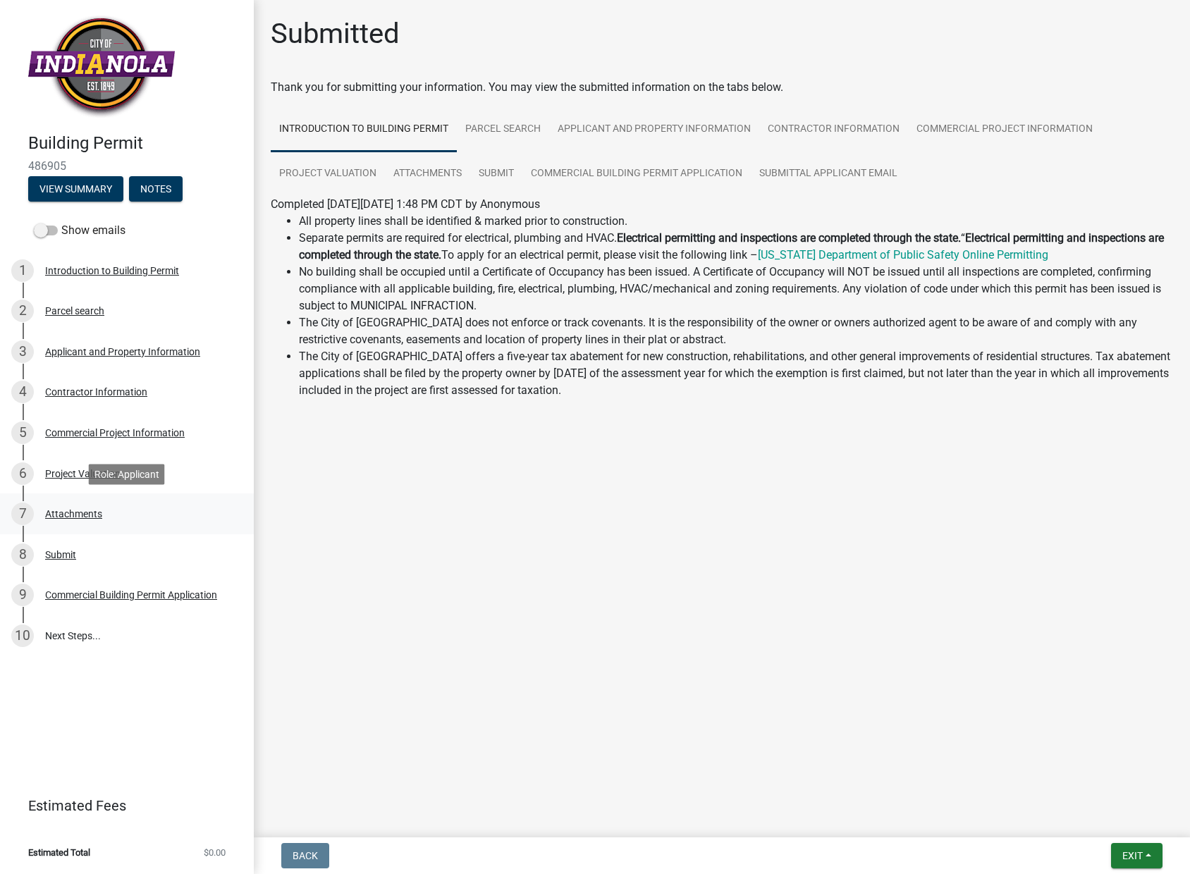
click at [79, 513] on div "Attachments" at bounding box center [73, 514] width 57 height 10
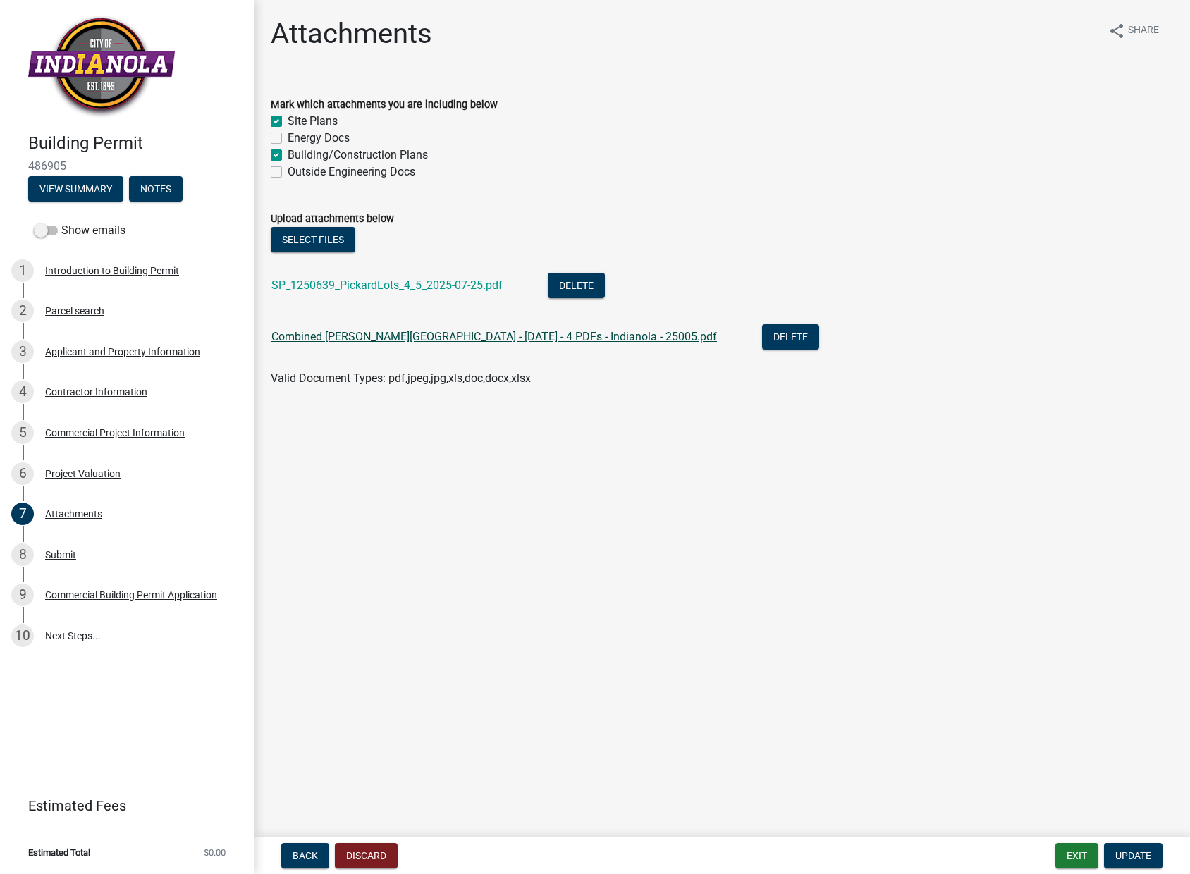
click at [426, 334] on link "Combined [PERSON_NAME][GEOGRAPHIC_DATA] - [DATE] - 4 PDFs - Indianola - 25005.p…" at bounding box center [494, 336] width 446 height 13
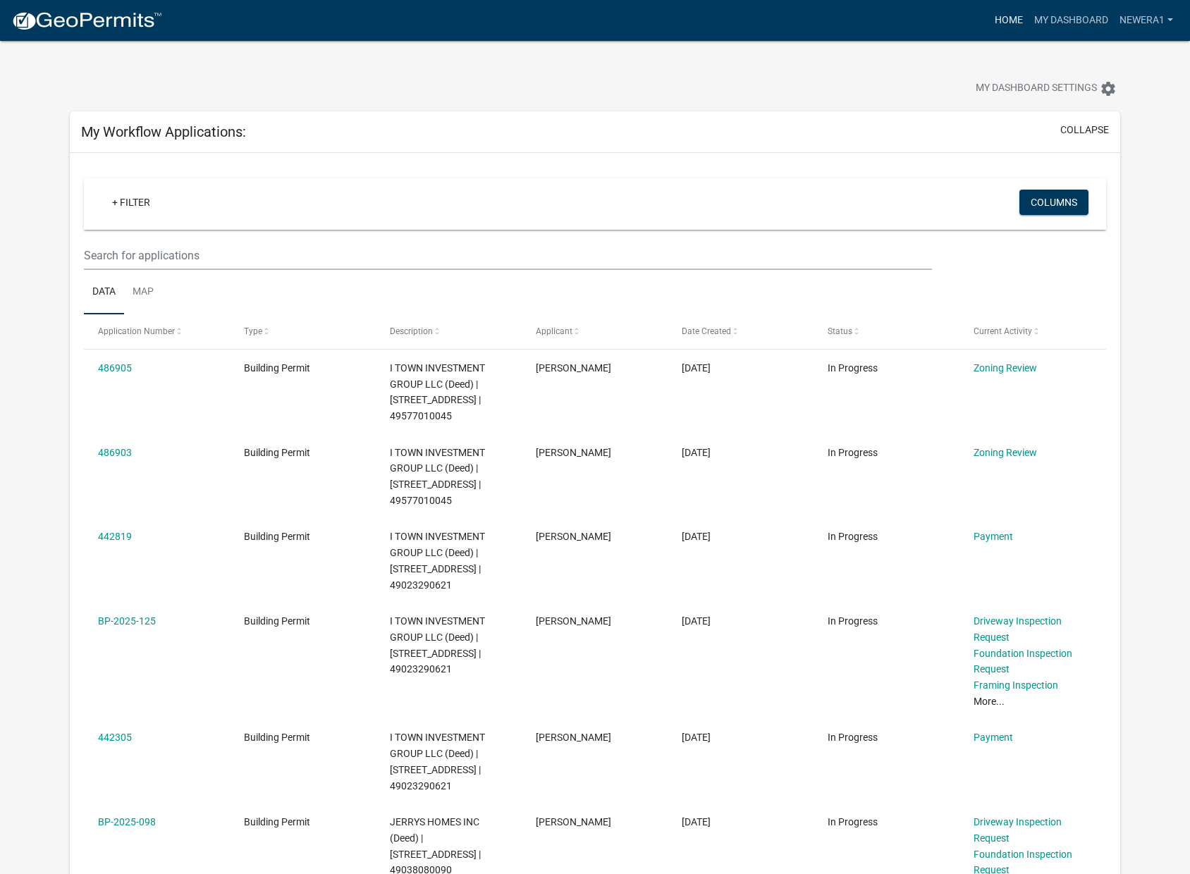
click at [1019, 19] on link "Home" at bounding box center [1008, 20] width 39 height 27
